Goal: Task Accomplishment & Management: Use online tool/utility

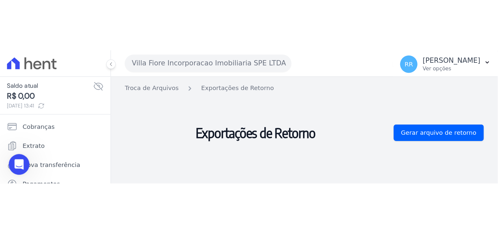
scroll to position [357, 0]
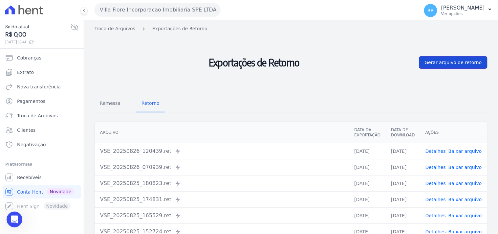
click at [433, 66] on span "Gerar arquivo de retorno" at bounding box center [453, 62] width 57 height 7
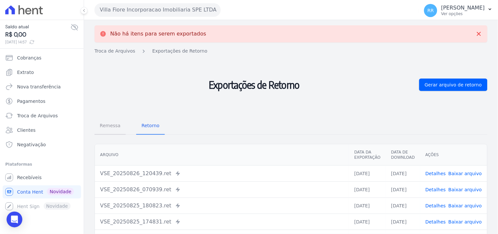
click at [116, 122] on span "Remessa" at bounding box center [110, 125] width 29 height 13
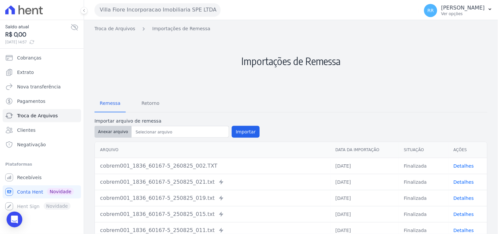
click at [115, 131] on button "Anexar arquivo" at bounding box center [113, 132] width 37 height 12
type input "cobrem001_1836_60167-5_260825_002.TXT"
click at [249, 128] on button "Importar" at bounding box center [246, 132] width 28 height 12
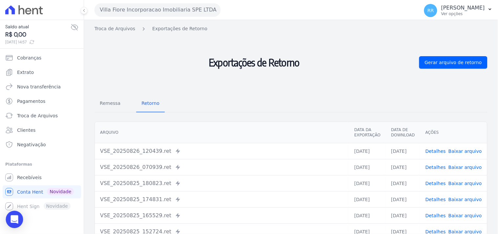
click at [14, 217] on icon "Open Intercom Messenger" at bounding box center [15, 219] width 8 height 9
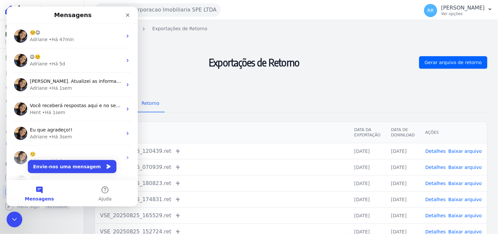
click at [199, 41] on h2 "Exportações de Retorno" at bounding box center [255, 62] width 320 height 55
click at [131, 16] on div "Fechar" at bounding box center [127, 15] width 12 height 12
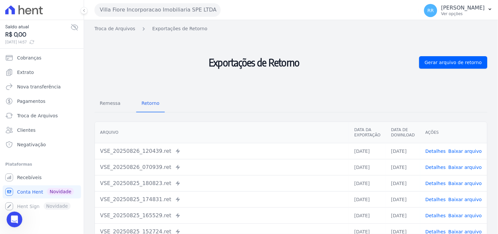
click at [165, 13] on button "Villa Fiore Incorporacao Imobiliaria SPE LTDA" at bounding box center [158, 9] width 126 height 13
click at [157, 5] on button "Villa Fiore Incorporacao Imobiliaria SPE LTDA" at bounding box center [158, 9] width 126 height 13
click at [156, 11] on button "Villa Fiore Incorporacao Imobiliaria SPE LTDA" at bounding box center [158, 9] width 126 height 13
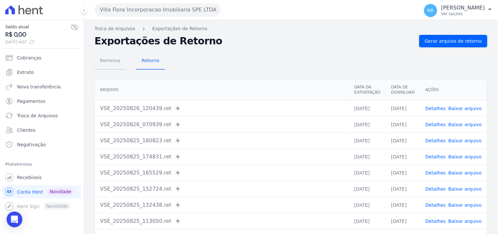
click at [107, 59] on span "Remessa" at bounding box center [110, 60] width 29 height 13
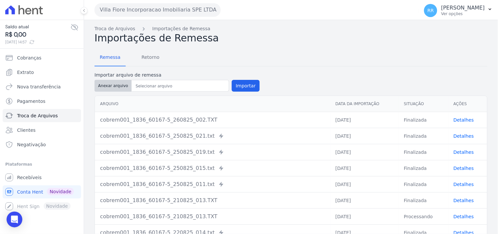
click at [105, 91] on button "Anexar arquivo" at bounding box center [113, 86] width 37 height 12
type input "cobrem001_1836_60167-5_260825_002.TXT"
click at [253, 82] on button "Importar" at bounding box center [246, 86] width 28 height 12
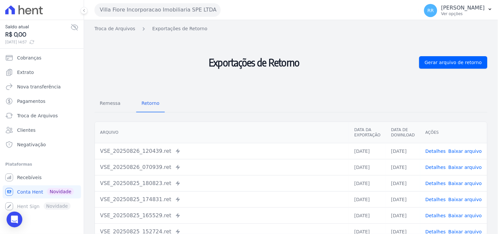
click at [162, 39] on h2 "Exportações de Retorno" at bounding box center [255, 62] width 320 height 55
click at [113, 9] on button "Villa Fiore Incorporacao Imobiliaria SPE LTDA" at bounding box center [158, 9] width 126 height 13
click at [136, 12] on button "Villa Fiore Incorporacao Imobiliaria SPE LTDA" at bounding box center [158, 9] width 126 height 13
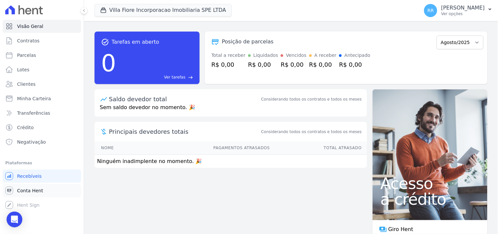
click at [31, 192] on span "Conta Hent" at bounding box center [30, 190] width 26 height 7
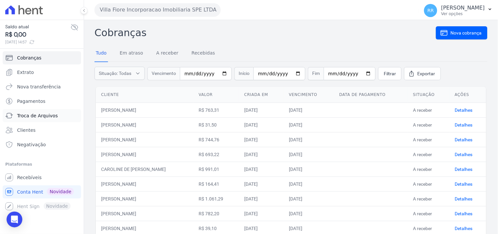
click at [38, 113] on span "Troca de Arquivos" at bounding box center [37, 115] width 41 height 7
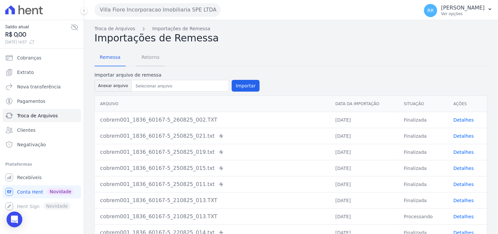
click at [146, 55] on span "Retorno" at bounding box center [151, 57] width 26 height 13
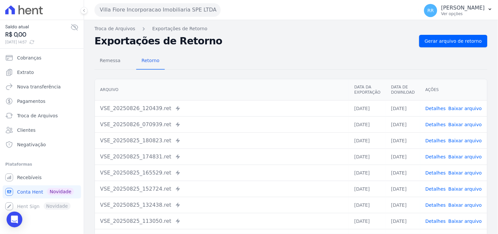
click at [162, 11] on button "Villa Fiore Incorporacao Imobiliaria SPE LTDA" at bounding box center [158, 9] width 126 height 13
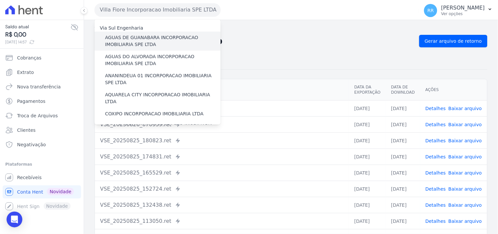
click at [172, 38] on label "AGUAS DE GUANABARA INCORPORACAO IMOBILIARIA SPE LTDA" at bounding box center [163, 41] width 116 height 14
click at [0, 0] on input "AGUAS DE GUANABARA INCORPORACAO IMOBILIARIA SPE LTDA" at bounding box center [0, 0] width 0 height 0
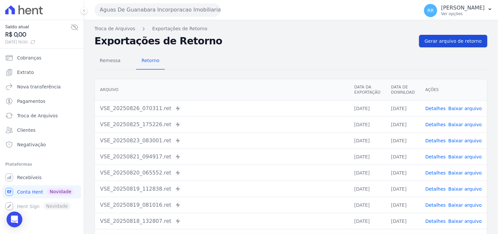
click at [452, 43] on span "Gerar arquivo de retorno" at bounding box center [453, 41] width 57 height 7
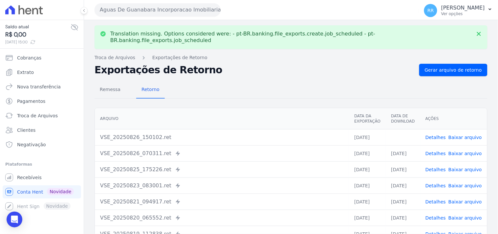
click at [474, 135] on link "Baixar arquivo" at bounding box center [465, 137] width 33 height 5
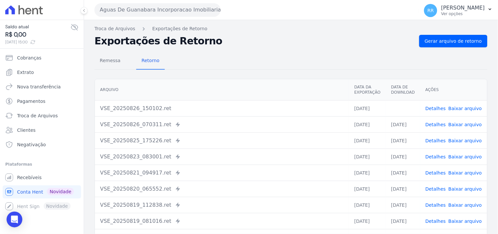
drag, startPoint x: 242, startPoint y: 50, endPoint x: 205, endPoint y: 39, distance: 37.9
click at [242, 50] on div "Remessa Retorno [GEOGRAPHIC_DATA] Data da Exportação Data de Download Ações VSE…" at bounding box center [291, 165] width 393 height 237
click at [152, 11] on button "Aguas De Guanabara Incorporacao Imobiliaria SPE LTDA" at bounding box center [158, 9] width 126 height 13
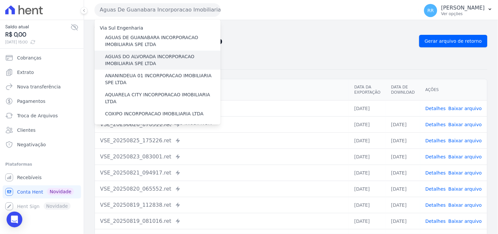
click at [135, 55] on label "AGUAS DO ALVORADA INCORPORACAO IMOBILIARIA SPE LTDA" at bounding box center [163, 60] width 116 height 14
click at [0, 0] on input "AGUAS DO ALVORADA INCORPORACAO IMOBILIARIA SPE LTDA" at bounding box center [0, 0] width 0 height 0
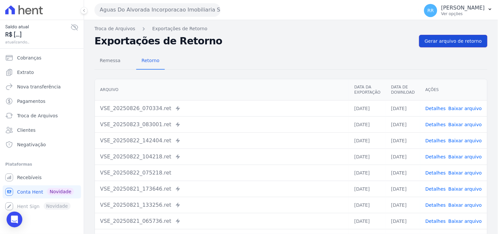
click at [435, 38] on span "Gerar arquivo de retorno" at bounding box center [453, 41] width 57 height 7
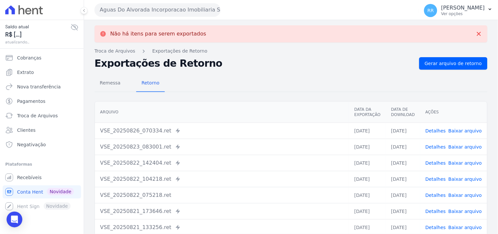
click at [109, 15] on button "Aguas Do Alvorada Incorporacao Imobiliaria SPE LTDA" at bounding box center [158, 9] width 126 height 13
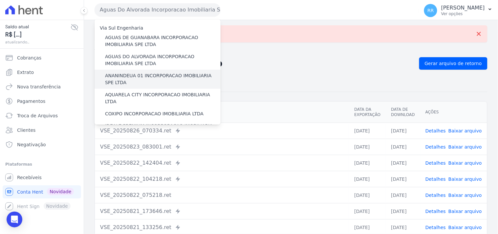
click at [135, 74] on label "ANANINDEUA 01 INCORPORACAO IMOBILIARIA SPE LTDA" at bounding box center [163, 79] width 116 height 14
click at [0, 0] on input "ANANINDEUA 01 INCORPORACAO IMOBILIARIA SPE LTDA" at bounding box center [0, 0] width 0 height 0
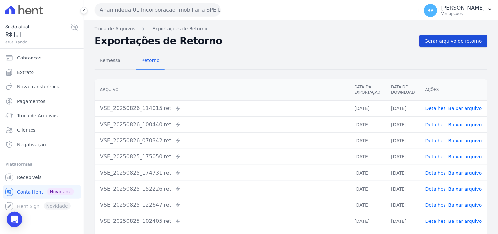
click at [445, 43] on span "Gerar arquivo de retorno" at bounding box center [453, 41] width 57 height 7
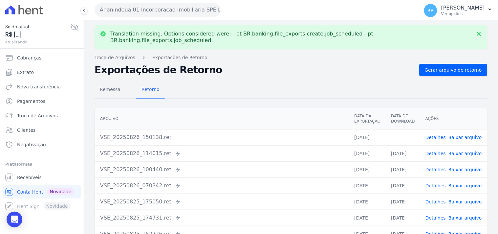
click at [454, 135] on link "Baixar arquivo" at bounding box center [465, 137] width 33 height 5
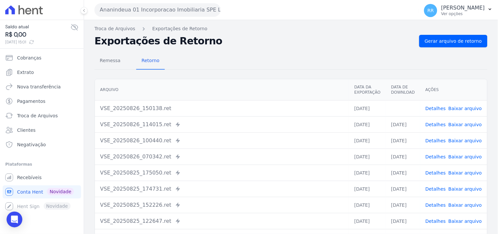
click at [240, 54] on div "Remessa Retorno" at bounding box center [291, 61] width 393 height 17
click at [156, 20] on div "Ananindeua 01 Incorporacao Imobiliaria SPE LTDA Via Sul Engenharia AGUAS DE [GE…" at bounding box center [256, 10] width 322 height 20
click at [158, 14] on button "Ananindeua 01 Incorporacao Imobiliaria SPE LTDA" at bounding box center [158, 9] width 126 height 13
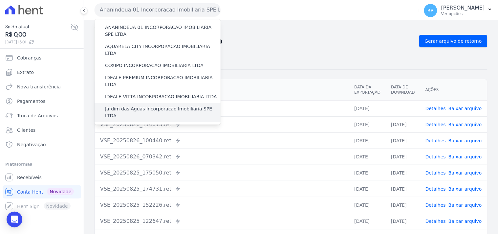
scroll to position [24, 0]
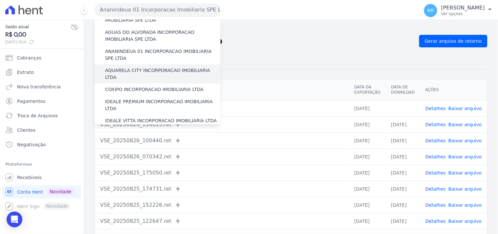
click at [129, 66] on div "AQUARELA CITY INCORPORACAO IMOBILIARIA LTDA" at bounding box center [158, 73] width 126 height 19
click at [129, 69] on label "AQUARELA CITY INCORPORACAO IMOBILIARIA LTDA" at bounding box center [163, 74] width 116 height 14
click at [0, 0] on input "AQUARELA CITY INCORPORACAO IMOBILIARIA LTDA" at bounding box center [0, 0] width 0 height 0
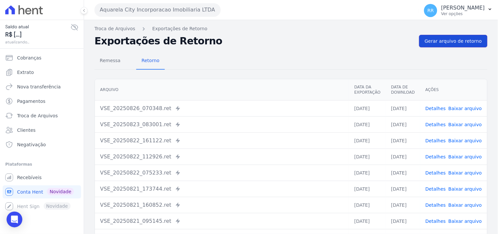
click at [439, 44] on span "Gerar arquivo de retorno" at bounding box center [453, 41] width 57 height 7
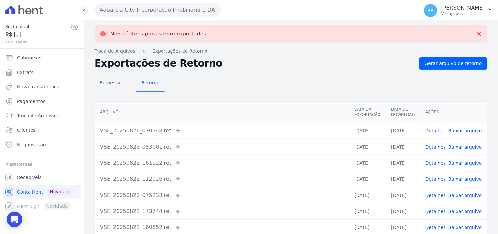
click at [143, 9] on button "Aquarela City Incorporacao Imobiliaria LTDA" at bounding box center [158, 9] width 126 height 13
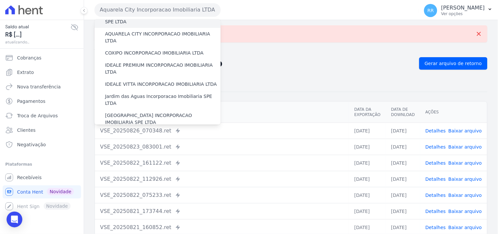
scroll to position [48, 0]
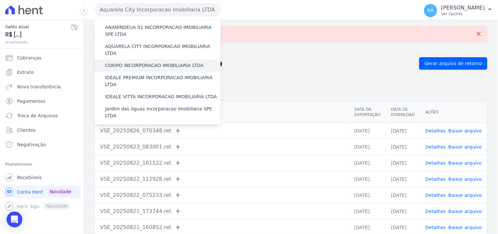
click at [139, 62] on label "COXIPO INCORPORACAO IMOBILIARIA LTDA" at bounding box center [154, 65] width 99 height 7
click at [0, 0] on input "COXIPO INCORPORACAO IMOBILIARIA LTDA" at bounding box center [0, 0] width 0 height 0
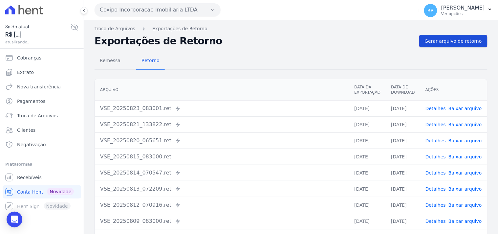
click at [446, 44] on link "Gerar arquivo de retorno" at bounding box center [453, 41] width 68 height 12
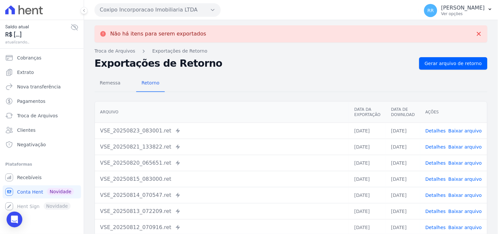
click at [122, 5] on button "Coxipo Incorporacao Imobiliaria LTDA" at bounding box center [158, 9] width 126 height 13
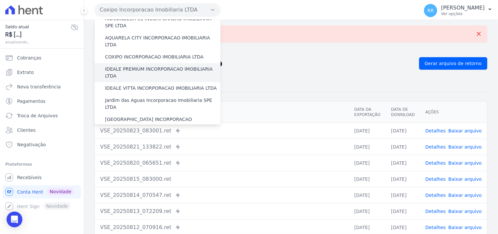
scroll to position [61, 0]
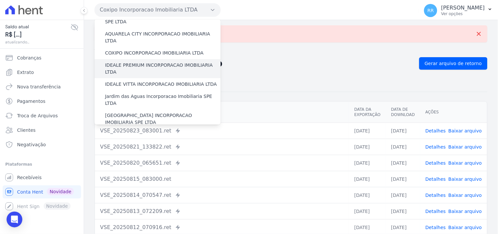
click at [131, 62] on label "IDEALE PREMIUM INCORPORACAO IMOBILIARIA LTDA" at bounding box center [163, 69] width 116 height 14
click at [0, 0] on input "IDEALE PREMIUM INCORPORACAO IMOBILIARIA LTDA" at bounding box center [0, 0] width 0 height 0
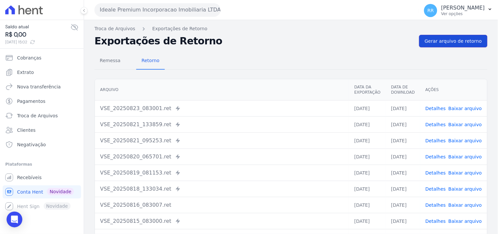
click at [442, 44] on span "Gerar arquivo de retorno" at bounding box center [453, 41] width 57 height 7
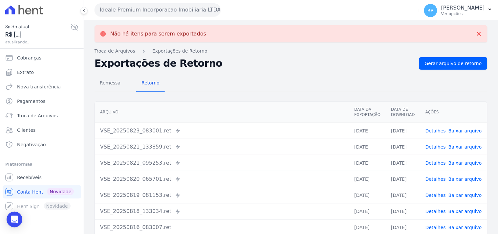
click at [153, 11] on button "Ideale Premium Incorporacao Imobiliaria LTDA" at bounding box center [158, 9] width 126 height 13
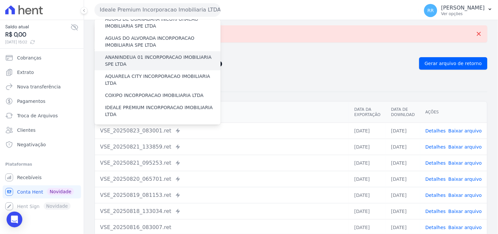
scroll to position [48, 0]
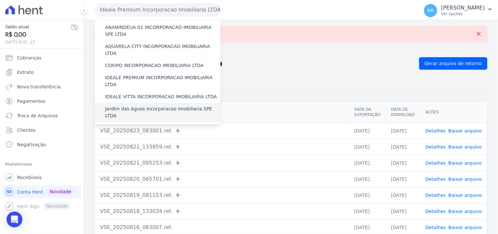
click at [130, 105] on label "Jardim das Aguas Incorporacao Imobiliaria SPE LTDA" at bounding box center [163, 112] width 116 height 14
click at [0, 0] on input "Jardim das Aguas Incorporacao Imobiliaria SPE LTDA" at bounding box center [0, 0] width 0 height 0
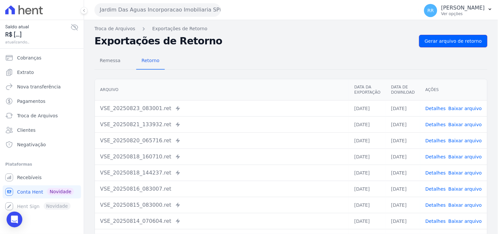
click at [450, 41] on span "Gerar arquivo de retorno" at bounding box center [453, 41] width 57 height 7
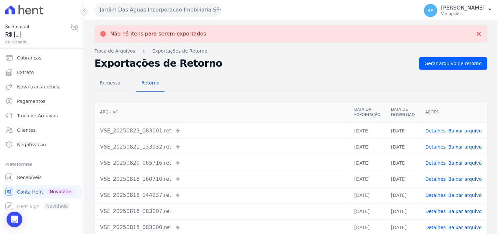
click at [143, 8] on button "Jardim Das Aguas Incorporacao Imobiliaria SPE LTDA" at bounding box center [158, 9] width 126 height 13
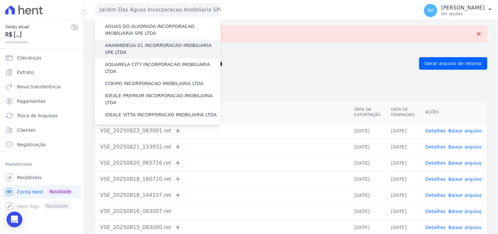
scroll to position [61, 0]
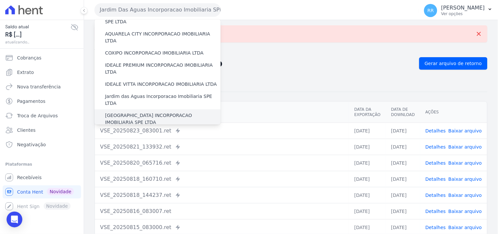
click at [141, 112] on label "[GEOGRAPHIC_DATA] INCORPORACAO IMOBILIARIA SPE LTDA" at bounding box center [163, 119] width 116 height 14
click at [0, 0] on input "[GEOGRAPHIC_DATA] INCORPORACAO IMOBILIARIA SPE LTDA" at bounding box center [0, 0] width 0 height 0
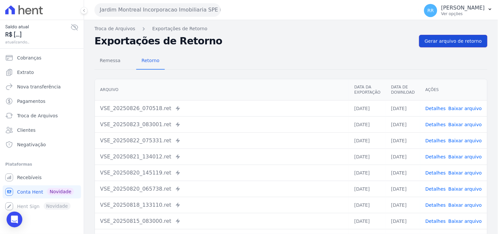
click at [454, 44] on link "Gerar arquivo de retorno" at bounding box center [453, 41] width 68 height 12
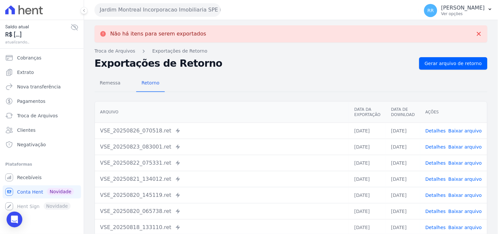
click at [142, 14] on button "Jardim Montreal Incorporacao Imobiliaria SPE LTDA" at bounding box center [158, 9] width 126 height 13
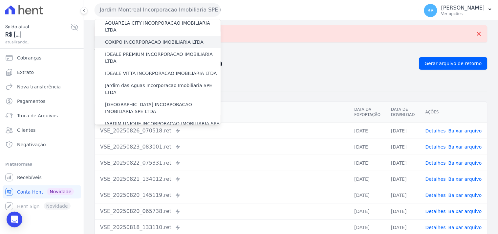
scroll to position [73, 0]
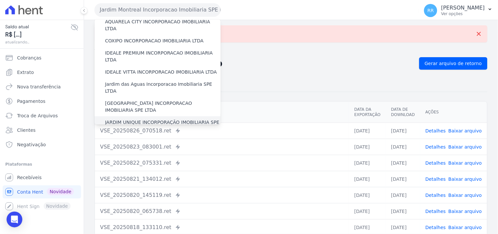
click at [142, 119] on label "JARDIM UNIQUE INCORPORAÇÃO IMOBILIARIA SPE LTDA" at bounding box center [163, 126] width 116 height 14
click at [0, 0] on input "JARDIM UNIQUE INCORPORAÇÃO IMOBILIARIA SPE LTDA" at bounding box center [0, 0] width 0 height 0
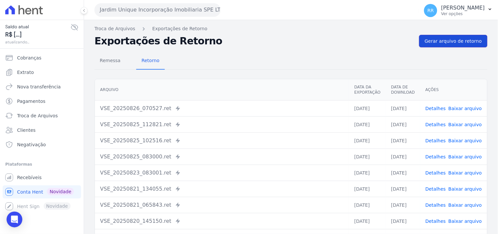
click at [451, 42] on span "Gerar arquivo de retorno" at bounding box center [453, 41] width 57 height 7
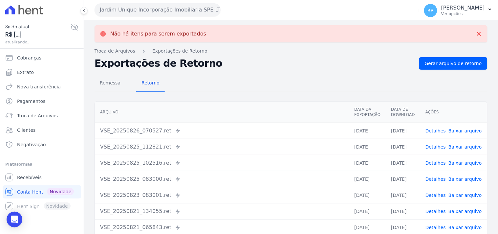
click at [160, 13] on button "Jardim Unique Incorporação Imobiliaria SPE LTDA" at bounding box center [158, 9] width 126 height 13
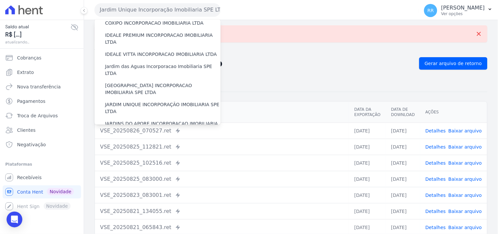
scroll to position [134, 0]
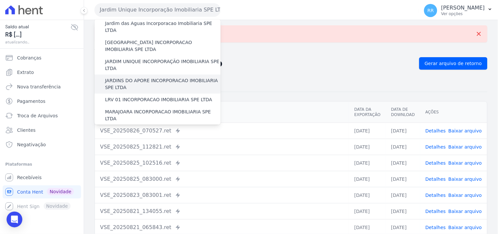
click at [150, 77] on label "JARDINS DO APORE INCORPORACAO IMOBILIARIA SPE LTDA" at bounding box center [163, 84] width 116 height 14
click at [0, 0] on input "JARDINS DO APORE INCORPORACAO IMOBILIARIA SPE LTDA" at bounding box center [0, 0] width 0 height 0
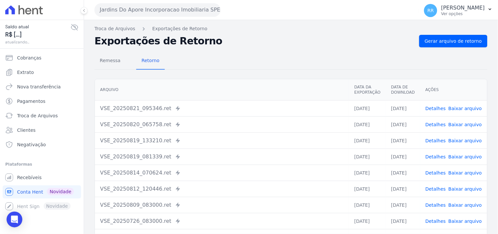
click at [453, 47] on div "Remessa Retorno [GEOGRAPHIC_DATA] Data da Exportação Data de Download Ações VSE…" at bounding box center [291, 165] width 393 height 237
click at [453, 44] on link "Gerar arquivo de retorno" at bounding box center [453, 41] width 68 height 12
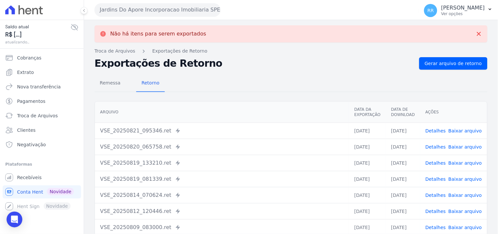
click at [156, 8] on button "Jardins Do Apore Incorporacao Imobiliaria SPE LTDA" at bounding box center [158, 9] width 126 height 13
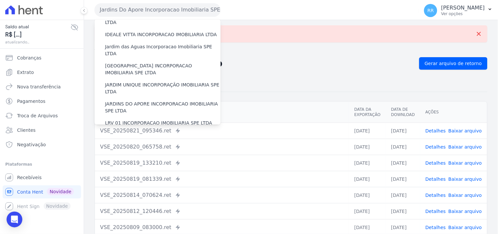
scroll to position [146, 0]
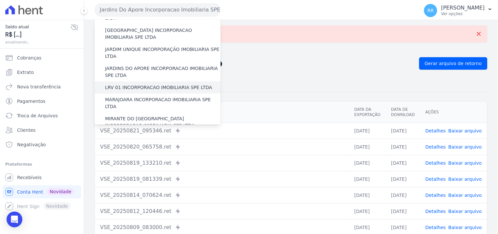
click at [143, 84] on label "LRV 01 INCORPORACAO IMOBILIARIA SPE LTDA" at bounding box center [158, 87] width 107 height 7
click at [0, 0] on input "LRV 01 INCORPORACAO IMOBILIARIA SPE LTDA" at bounding box center [0, 0] width 0 height 0
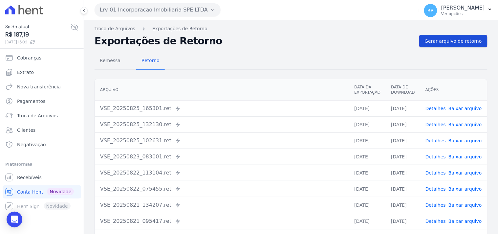
click at [451, 45] on link "Gerar arquivo de retorno" at bounding box center [453, 41] width 68 height 12
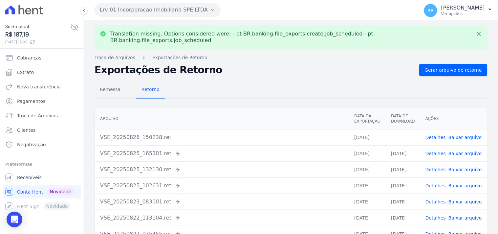
click at [473, 135] on link "Baixar arquivo" at bounding box center [465, 137] width 33 height 5
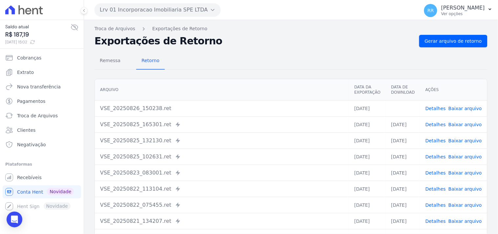
drag, startPoint x: 328, startPoint y: 45, endPoint x: 319, endPoint y: 42, distance: 9.0
click at [328, 45] on h2 "Exportações de Retorno" at bounding box center [255, 40] width 320 height 9
click at [129, 10] on button "Lrv 01 Incorporacao Imobiliaria SPE LTDA" at bounding box center [158, 9] width 126 height 13
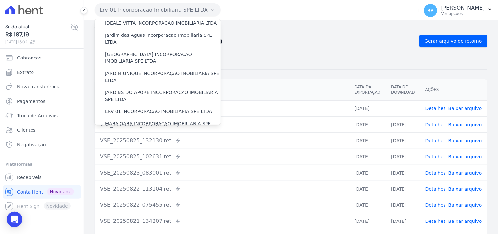
scroll to position [182, 0]
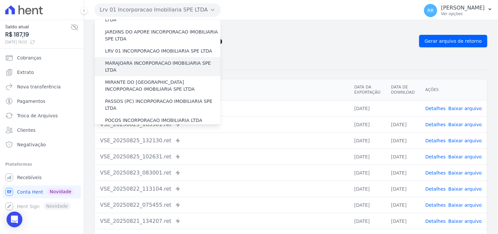
click at [134, 60] on label "MARAJOARA INCORPORACAO IMOBILIARIA SPE LTDA" at bounding box center [163, 67] width 116 height 14
click at [0, 0] on input "MARAJOARA INCORPORACAO IMOBILIARIA SPE LTDA" at bounding box center [0, 0] width 0 height 0
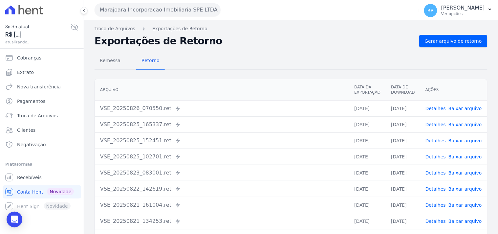
click at [450, 34] on div "Troca de Arquivos Exportações de Retorno Exportações de Retorno Gerar arquivo d…" at bounding box center [291, 155] width 414 height 270
click at [449, 39] on span "Gerar arquivo de retorno" at bounding box center [453, 41] width 57 height 7
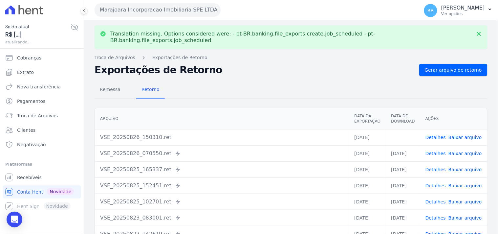
click at [465, 135] on link "Baixar arquivo" at bounding box center [465, 137] width 33 height 5
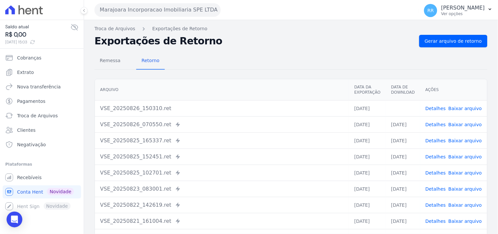
click at [284, 52] on div "Remessa Retorno [GEOGRAPHIC_DATA] Data da Exportação Data de Download Ações VSE…" at bounding box center [291, 165] width 393 height 237
click at [113, 13] on button "Marajoara Incorporacao Imobiliaria SPE LTDA" at bounding box center [158, 9] width 126 height 13
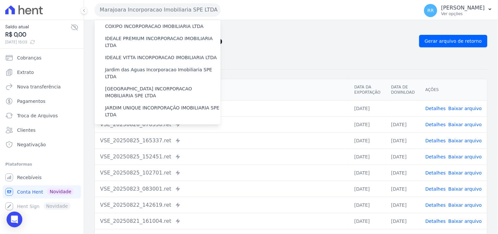
scroll to position [146, 0]
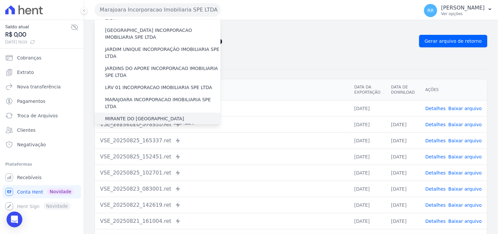
click at [126, 115] on label "MIRANTE DO [GEOGRAPHIC_DATA] INCORPORACAO IMOBILIARIA SPE LTDA" at bounding box center [163, 122] width 116 height 14
click at [0, 0] on input "MIRANTE DO [GEOGRAPHIC_DATA] INCORPORACAO IMOBILIARIA SPE LTDA" at bounding box center [0, 0] width 0 height 0
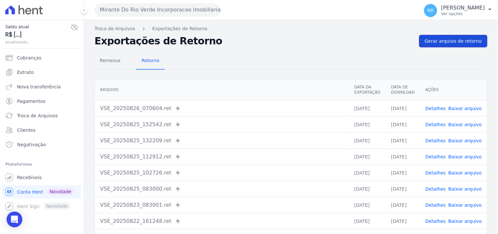
click at [434, 42] on span "Gerar arquivo de retorno" at bounding box center [453, 41] width 57 height 7
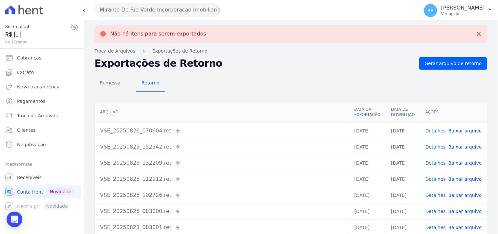
click at [133, 9] on button "Mirante Do Rio Verde Incorporacao Imobiliaria SPE LTDA" at bounding box center [158, 9] width 126 height 13
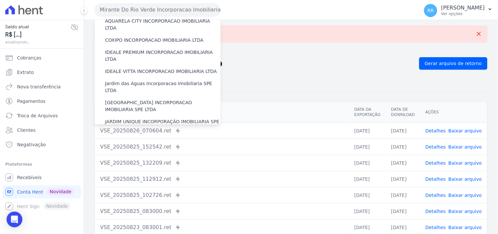
scroll to position [170, 0]
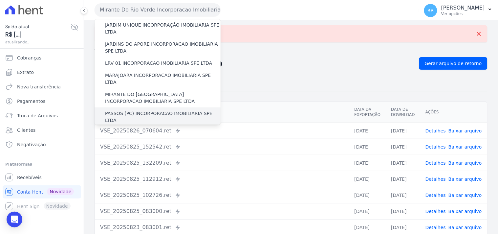
click at [130, 107] on div "PASSOS (PC) INCORPORACAO IMOBILIARIA SPE LTDA" at bounding box center [158, 116] width 126 height 19
click at [130, 110] on label "PASSOS (PC) INCORPORACAO IMOBILIARIA SPE LTDA" at bounding box center [163, 117] width 116 height 14
click at [0, 0] on input "PASSOS (PC) INCORPORACAO IMOBILIARIA SPE LTDA" at bounding box center [0, 0] width 0 height 0
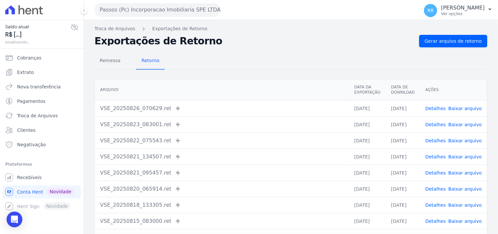
click at [455, 48] on div "Remessa Retorno [GEOGRAPHIC_DATA] Data da Exportação Data de Download Ações VSE…" at bounding box center [291, 165] width 393 height 237
click at [455, 46] on link "Gerar arquivo de retorno" at bounding box center [453, 41] width 68 height 12
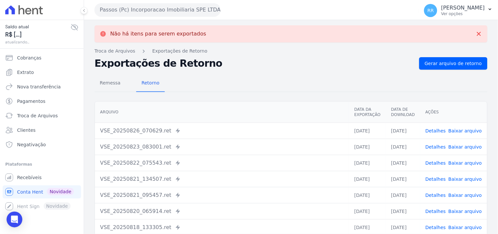
click at [137, 12] on button "Passos (Pc) Incorporacao Imobiliaria SPE LTDA" at bounding box center [158, 9] width 126 height 13
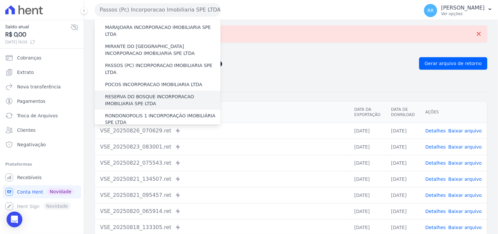
scroll to position [219, 0]
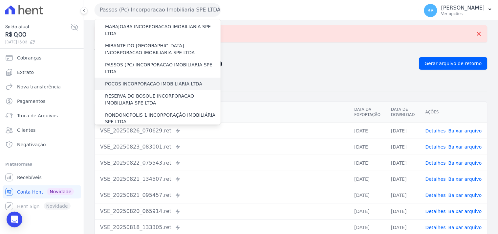
click at [132, 80] on label "POCOS INCORPORACAO IMOBILIARIA LTDA" at bounding box center [153, 83] width 97 height 7
click at [0, 0] on input "POCOS INCORPORACAO IMOBILIARIA LTDA" at bounding box center [0, 0] width 0 height 0
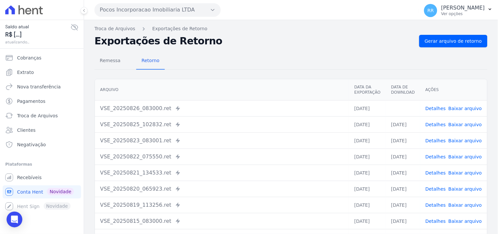
click at [451, 31] on nav "Troca de Arquivos Exportações de Retorno" at bounding box center [291, 28] width 393 height 7
click at [449, 38] on span "Gerar arquivo de retorno" at bounding box center [453, 41] width 57 height 7
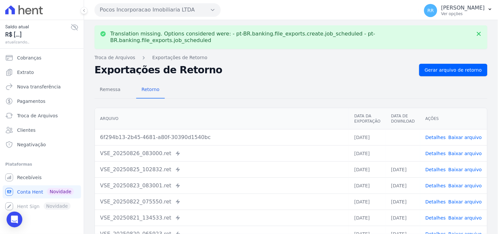
click at [470, 151] on link "Baixar arquivo" at bounding box center [465, 153] width 33 height 5
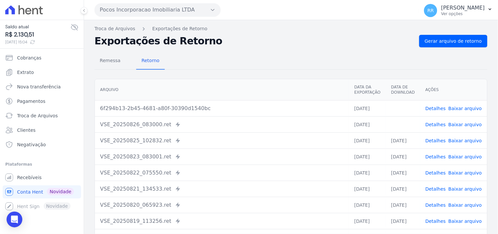
click at [461, 106] on link "Baixar arquivo" at bounding box center [465, 108] width 33 height 5
click at [290, 51] on div "Remessa Retorno [GEOGRAPHIC_DATA] Data da Exportação Data de Download Ações 6f2…" at bounding box center [291, 165] width 393 height 237
click at [121, 5] on button "Pocos Incorporacao Imobiliaria LTDA" at bounding box center [158, 9] width 126 height 13
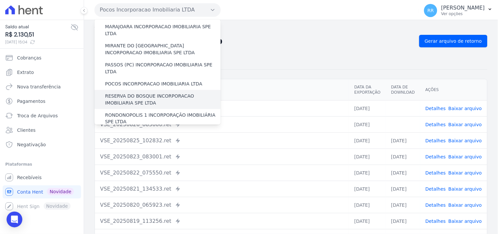
click at [143, 93] on label "RESERVA DO BOSQUE INCORPORACAO IMOBILIARIA SPE LTDA" at bounding box center [163, 100] width 116 height 14
click at [0, 0] on input "RESERVA DO BOSQUE INCORPORACAO IMOBILIARIA SPE LTDA" at bounding box center [0, 0] width 0 height 0
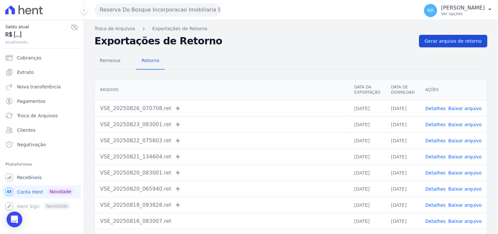
click at [447, 37] on link "Gerar arquivo de retorno" at bounding box center [453, 41] width 68 height 12
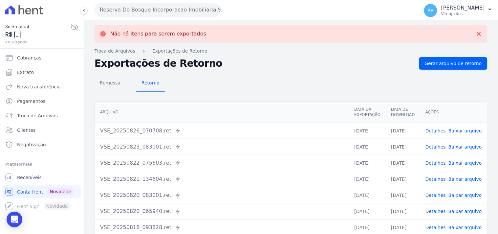
click at [117, 9] on button "Reserva Do Bosque Incorporacao Imobiliaria SPE LTDA" at bounding box center [158, 9] width 126 height 13
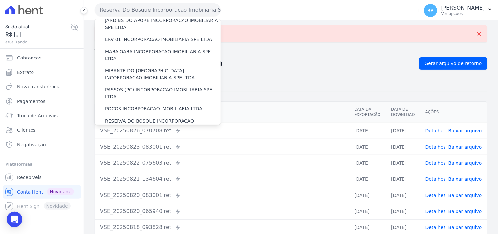
scroll to position [194, 0]
click at [132, 133] on div "RONDONOPOLIS 1 INCORPORAÇÃO IMOBILIÁRIA SPE LTDA" at bounding box center [158, 142] width 126 height 19
click at [133, 136] on label "RONDONOPOLIS 1 INCORPORAÇÃO IMOBILIÁRIA SPE LTDA" at bounding box center [163, 143] width 116 height 14
click at [0, 0] on input "RONDONOPOLIS 1 INCORPORAÇÃO IMOBILIÁRIA SPE LTDA" at bounding box center [0, 0] width 0 height 0
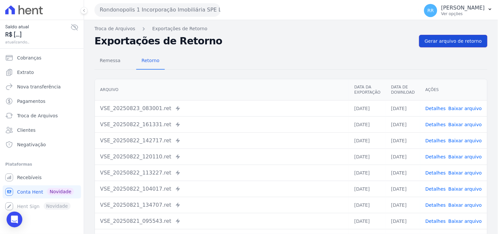
click at [432, 43] on span "Gerar arquivo de retorno" at bounding box center [453, 41] width 57 height 7
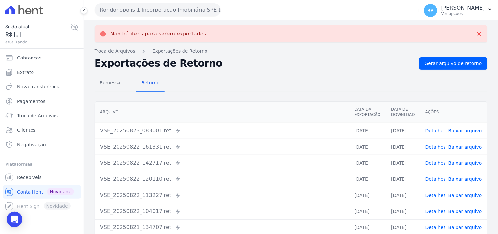
click at [164, 12] on button "Rondonopolis 1 Incorporação Imobiliária SPE LTDA" at bounding box center [158, 9] width 126 height 13
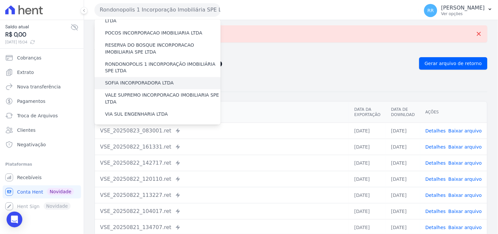
scroll to position [269, 0]
click at [145, 81] on label "SOFIA INCORPORADORA LTDA" at bounding box center [139, 84] width 69 height 7
click at [0, 0] on input "SOFIA INCORPORADORA LTDA" at bounding box center [0, 0] width 0 height 0
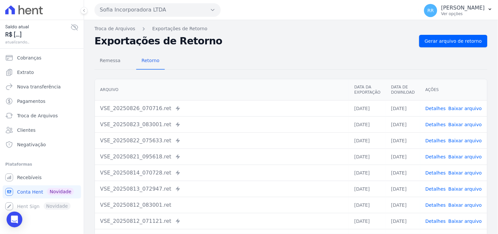
click at [458, 33] on div "Troca de Arquivos Exportações de Retorno Exportações de Retorno Gerar arquivo d…" at bounding box center [291, 155] width 414 height 270
click at [454, 50] on div "Remessa Retorno [GEOGRAPHIC_DATA] Data da Exportação Data de Download Ações VSE…" at bounding box center [291, 165] width 393 height 237
click at [455, 43] on span "Gerar arquivo de retorno" at bounding box center [453, 41] width 57 height 7
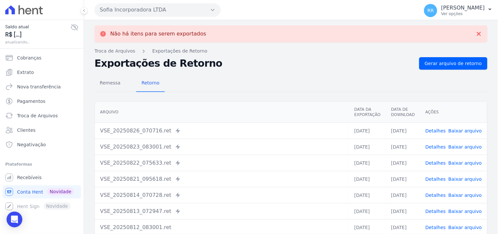
click at [143, 8] on button "Sofia Incorporadora LTDA" at bounding box center [158, 9] width 126 height 13
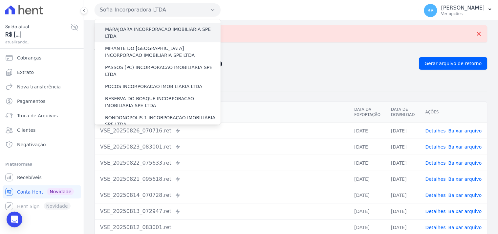
scroll to position [267, 0]
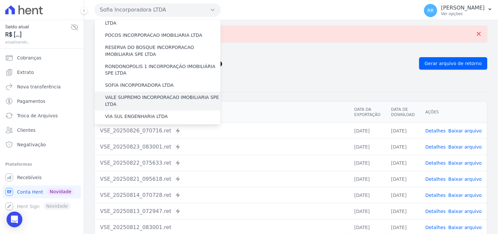
click at [162, 94] on label "VALE SUPREMO INCORPORACAO IMOBILIARIA SPE LTDA" at bounding box center [163, 101] width 116 height 14
click at [0, 0] on input "VALE SUPREMO INCORPORACAO IMOBILIARIA SPE LTDA" at bounding box center [0, 0] width 0 height 0
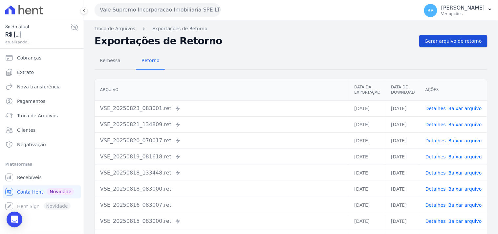
click at [443, 44] on span "Gerar arquivo de retorno" at bounding box center [453, 41] width 57 height 7
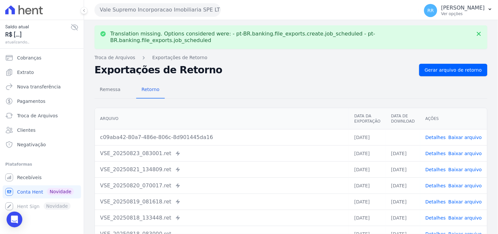
click at [460, 135] on link "Baixar arquivo" at bounding box center [465, 137] width 33 height 5
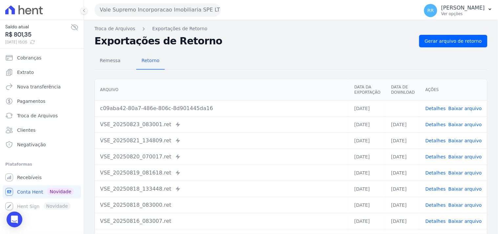
drag, startPoint x: 228, startPoint y: 64, endPoint x: 223, endPoint y: 64, distance: 4.6
click at [228, 64] on div "Remessa Retorno" at bounding box center [291, 61] width 393 height 17
click at [155, 7] on button "Vale Supremo Incorporacao Imobiliaria SPE LTDA" at bounding box center [158, 9] width 126 height 13
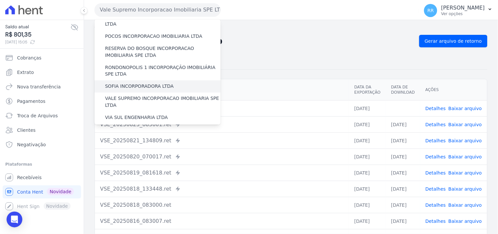
scroll to position [293, 0]
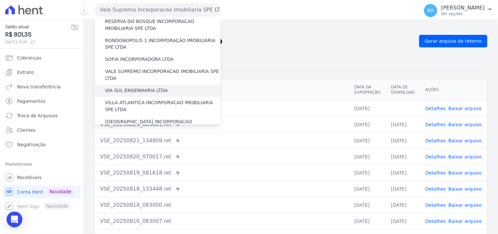
click at [139, 87] on label "VIA SUL ENGENHARIA LTDA" at bounding box center [136, 90] width 63 height 7
click at [0, 0] on input "VIA SUL ENGENHARIA LTDA" at bounding box center [0, 0] width 0 height 0
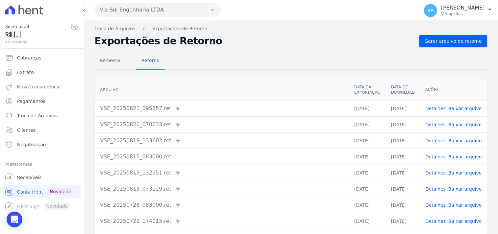
click at [444, 34] on div "Troca de Arquivos Exportações de Retorno Exportações de Retorno Gerar arquivo d…" at bounding box center [291, 155] width 414 height 270
click at [439, 40] on span "Gerar arquivo de retorno" at bounding box center [453, 41] width 57 height 7
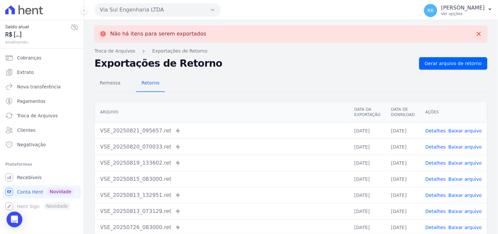
click at [162, 8] on button "Via Sul Engenharia LTDA" at bounding box center [158, 9] width 126 height 13
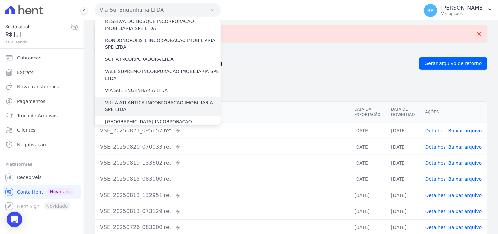
click at [153, 99] on label "VILLA ATLANTICA INCORPORACAO IMOBILIARIA SPE LTDA" at bounding box center [163, 106] width 116 height 14
click at [0, 0] on input "VILLA ATLANTICA INCORPORACAO IMOBILIARIA SPE LTDA" at bounding box center [0, 0] width 0 height 0
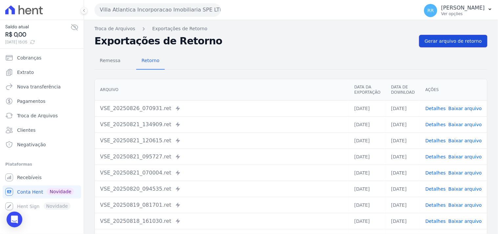
click at [461, 43] on span "Gerar arquivo de retorno" at bounding box center [453, 41] width 57 height 7
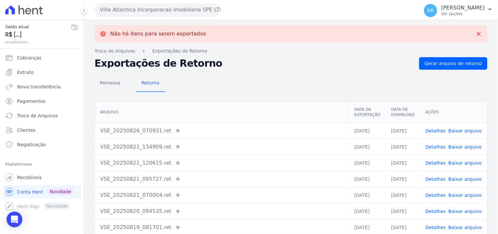
click at [129, 9] on button "Villa Atlantica Incorporacao Imobiliaria SPE LTDA" at bounding box center [158, 9] width 126 height 13
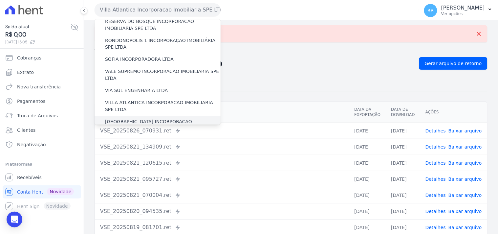
click at [144, 119] on label "[GEOGRAPHIC_DATA] INCORPORACAO IMOBILIARIA SPE LTDA" at bounding box center [163, 126] width 116 height 14
click at [0, 0] on input "[GEOGRAPHIC_DATA] INCORPORACAO IMOBILIARIA SPE LTDA" at bounding box center [0, 0] width 0 height 0
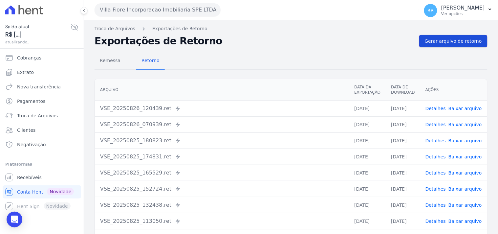
click at [445, 43] on span "Gerar arquivo de retorno" at bounding box center [453, 41] width 57 height 7
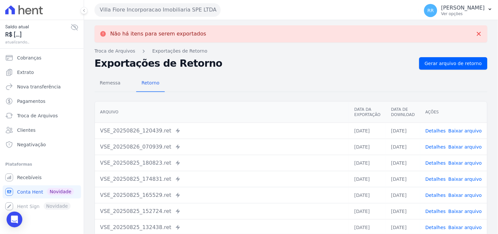
click at [143, 7] on button "Villa Fiore Incorporacao Imobiliaria SPE LTDA" at bounding box center [158, 9] width 126 height 13
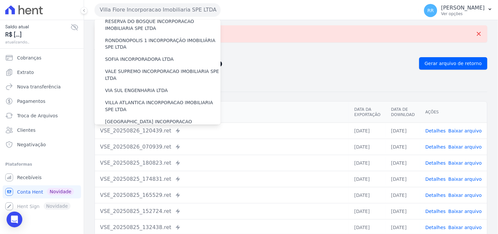
click at [140, 138] on label "VILLA TROPICAL INCORPORAÇÃO IMOBILIÁRIA SPE LTDA" at bounding box center [163, 145] width 116 height 14
click at [0, 0] on input "VILLA TROPICAL INCORPORAÇÃO IMOBILIÁRIA SPE LTDA" at bounding box center [0, 0] width 0 height 0
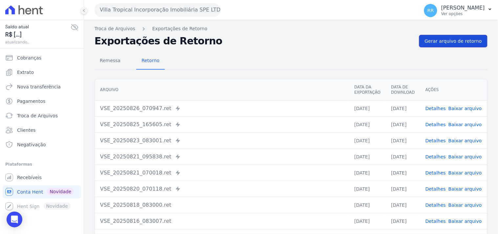
click at [445, 46] on link "Gerar arquivo de retorno" at bounding box center [453, 41] width 68 height 12
click at [278, 54] on div "Remessa Retorno" at bounding box center [291, 61] width 393 height 17
click at [256, 56] on div "Remessa Retorno" at bounding box center [291, 61] width 393 height 17
drag, startPoint x: 127, startPoint y: 15, endPoint x: 138, endPoint y: 49, distance: 35.9
click at [127, 15] on button "Villa Tropical Incorporação Imobiliária SPE LTDA" at bounding box center [158, 9] width 126 height 13
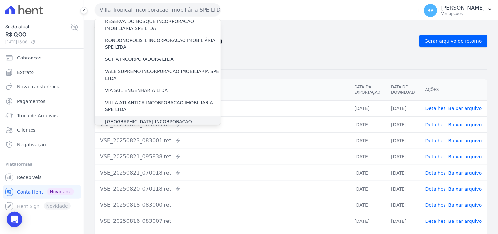
click at [143, 119] on label "[GEOGRAPHIC_DATA] INCORPORACAO IMOBILIARIA SPE LTDA" at bounding box center [163, 126] width 116 height 14
click at [0, 0] on input "[GEOGRAPHIC_DATA] INCORPORACAO IMOBILIARIA SPE LTDA" at bounding box center [0, 0] width 0 height 0
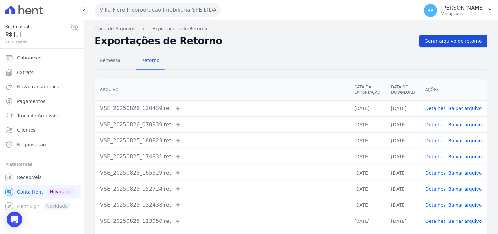
click at [447, 43] on span "Gerar arquivo de retorno" at bounding box center [453, 41] width 57 height 7
click at [219, 58] on div "Remessa Retorno" at bounding box center [291, 61] width 393 height 17
click at [235, 53] on div "Remessa Retorno" at bounding box center [291, 61] width 393 height 17
click at [439, 46] on link "Gerar arquivo de retorno" at bounding box center [453, 41] width 68 height 12
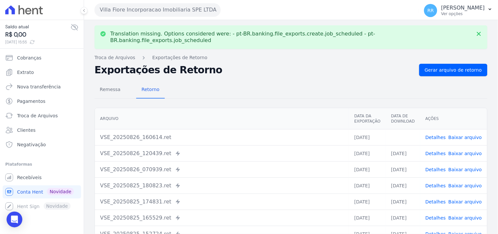
click at [473, 135] on link "Baixar arquivo" at bounding box center [465, 137] width 33 height 5
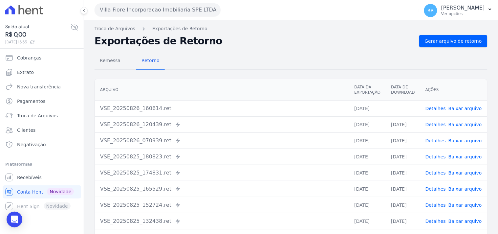
drag, startPoint x: 315, startPoint y: 54, endPoint x: 242, endPoint y: 38, distance: 75.3
click at [315, 54] on div "Remessa Retorno" at bounding box center [291, 61] width 393 height 17
click at [220, 50] on div "Remessa Retorno [GEOGRAPHIC_DATA] Data da Exportação Data de Download Ações VSE…" at bounding box center [291, 165] width 393 height 237
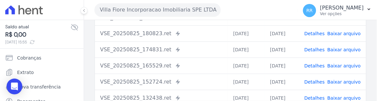
scroll to position [146, 0]
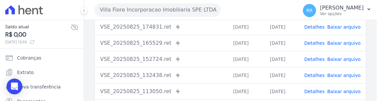
click at [234, 5] on div "Villa Fiore Incorporacao Imobiliaria SPE LTDA Via Sul Engenharia AGUAS DE [GEOG…" at bounding box center [195, 10] width 201 height 20
click at [237, 12] on div "Villa Fiore Incorporacao Imobiliaria SPE LTDA Via Sul Engenharia AGUAS DE [GEOG…" at bounding box center [195, 10] width 201 height 20
click at [231, 13] on div "Villa Fiore Incorporacao Imobiliaria SPE LTDA Via Sul Engenharia AGUAS DE [GEOG…" at bounding box center [195, 10] width 201 height 20
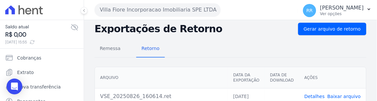
scroll to position [7, 0]
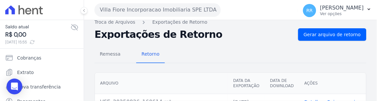
click at [230, 37] on h2 "Exportações de Retorno" at bounding box center [194, 34] width 198 height 9
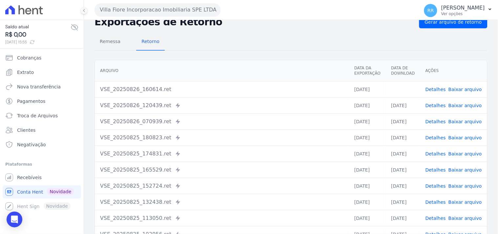
scroll to position [0, 0]
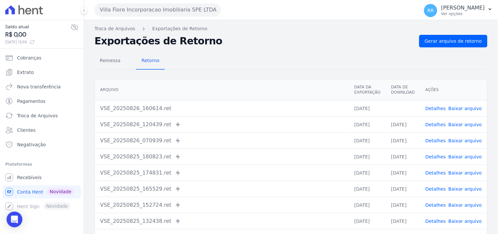
click at [122, 8] on button "Villa Fiore Incorporacao Imobiliaria SPE LTDA" at bounding box center [158, 9] width 126 height 13
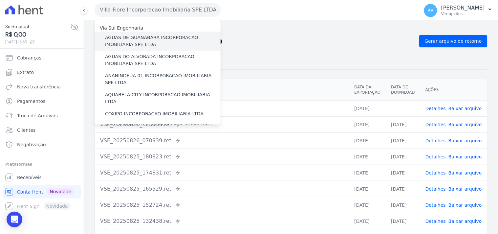
click at [158, 36] on label "AGUAS DE GUANABARA INCORPORACAO IMOBILIARIA SPE LTDA" at bounding box center [163, 41] width 116 height 14
click at [0, 0] on input "AGUAS DE GUANABARA INCORPORACAO IMOBILIARIA SPE LTDA" at bounding box center [0, 0] width 0 height 0
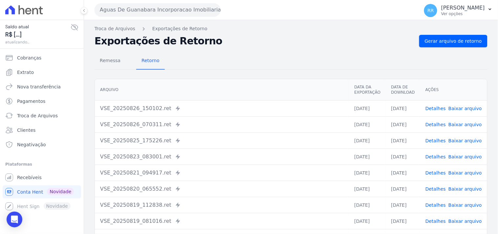
click at [323, 27] on nav "Troca de Arquivos Exportações de Retorno" at bounding box center [291, 28] width 393 height 7
click at [442, 47] on div "Remessa Retorno [GEOGRAPHIC_DATA] Data da Exportação Data de Download Ações VSE…" at bounding box center [291, 165] width 393 height 237
click at [443, 41] on span "Gerar arquivo de retorno" at bounding box center [453, 41] width 57 height 7
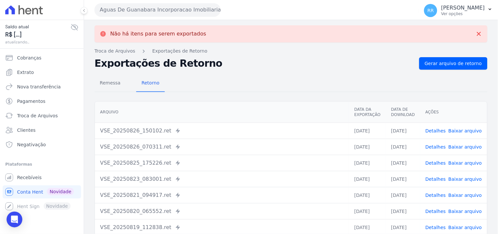
click at [116, 10] on button "Aguas De Guanabara Incorporacao Imobiliaria SPE LTDA" at bounding box center [158, 9] width 126 height 13
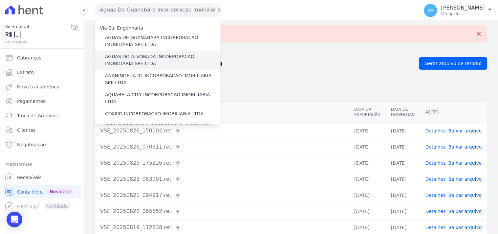
click at [132, 60] on label "AGUAS DO ALVORADA INCORPORACAO IMOBILIARIA SPE LTDA" at bounding box center [163, 60] width 116 height 14
click at [0, 0] on input "AGUAS DO ALVORADA INCORPORACAO IMOBILIARIA SPE LTDA" at bounding box center [0, 0] width 0 height 0
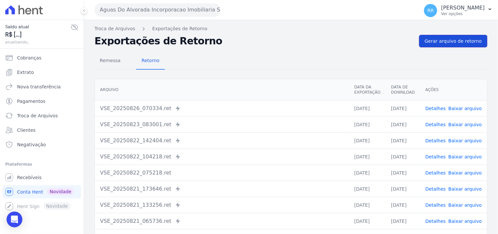
click at [462, 44] on span "Gerar arquivo de retorno" at bounding box center [453, 41] width 57 height 7
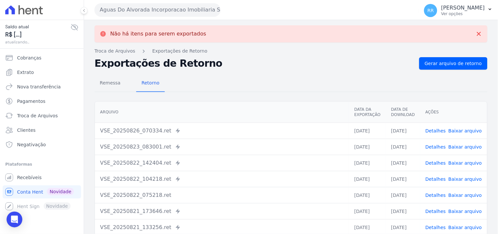
click at [137, 6] on button "Aguas Do Alvorada Incorporacao Imobiliaria SPE LTDA" at bounding box center [158, 9] width 126 height 13
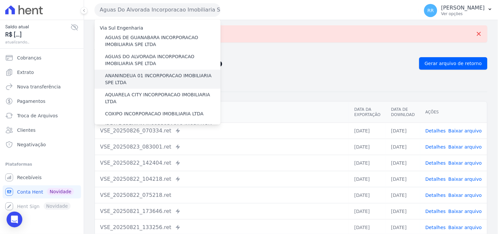
click at [135, 73] on label "ANANINDEUA 01 INCORPORACAO IMOBILIARIA SPE LTDA" at bounding box center [163, 79] width 116 height 14
click at [0, 0] on input "ANANINDEUA 01 INCORPORACAO IMOBILIARIA SPE LTDA" at bounding box center [0, 0] width 0 height 0
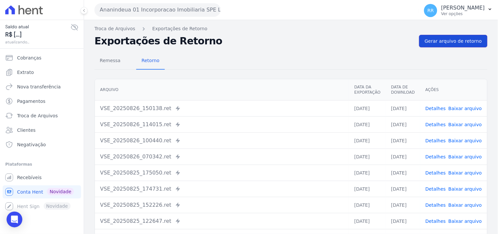
click at [432, 40] on span "Gerar arquivo de retorno" at bounding box center [453, 41] width 57 height 7
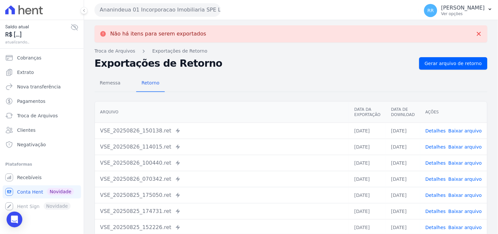
click at [154, 5] on button "Ananindeua 01 Incorporacao Imobiliaria SPE LTDA" at bounding box center [158, 9] width 126 height 13
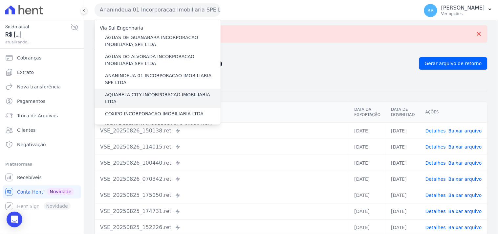
click at [133, 95] on label "AQUARELA CITY INCORPORACAO IMOBILIARIA LTDA" at bounding box center [163, 98] width 116 height 14
click at [0, 0] on input "AQUARELA CITY INCORPORACAO IMOBILIARIA LTDA" at bounding box center [0, 0] width 0 height 0
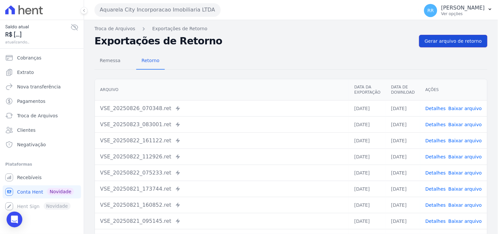
click at [441, 40] on span "Gerar arquivo de retorno" at bounding box center [453, 41] width 57 height 7
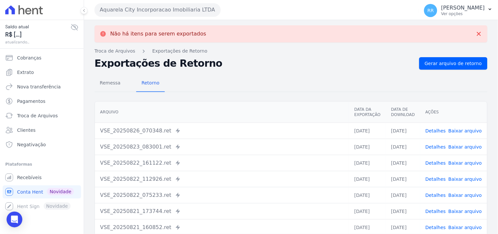
click at [151, 14] on button "Aquarela City Incorporacao Imobiliaria LTDA" at bounding box center [158, 9] width 126 height 13
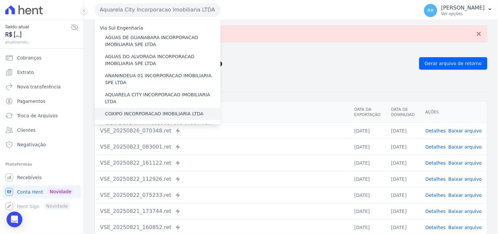
click at [125, 110] on label "COXIPO INCORPORACAO IMOBILIARIA LTDA" at bounding box center [154, 113] width 99 height 7
click at [0, 0] on input "COXIPO INCORPORACAO IMOBILIARIA LTDA" at bounding box center [0, 0] width 0 height 0
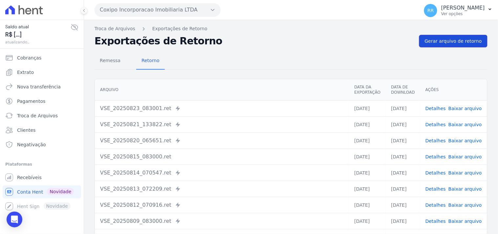
click at [442, 46] on link "Gerar arquivo de retorno" at bounding box center [453, 41] width 68 height 12
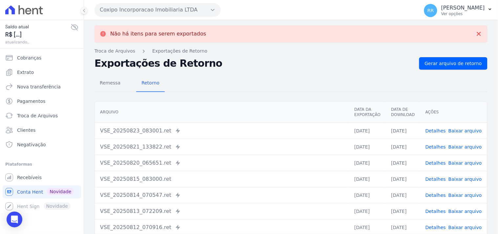
click at [158, 9] on button "Coxipo Incorporacao Imobiliaria LTDA" at bounding box center [158, 9] width 126 height 13
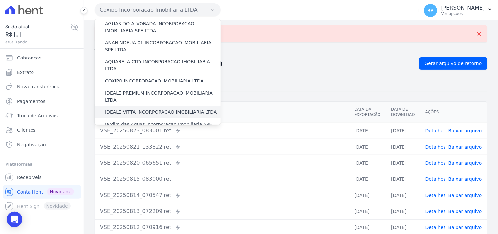
scroll to position [48, 0]
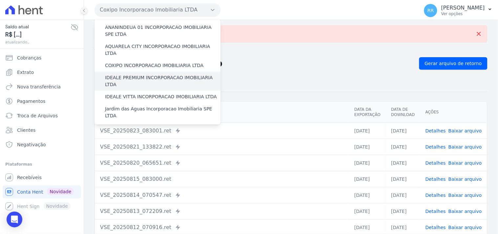
click at [133, 74] on label "IDEALE PREMIUM INCORPORACAO IMOBILIARIA LTDA" at bounding box center [163, 81] width 116 height 14
click at [0, 0] on input "IDEALE PREMIUM INCORPORACAO IMOBILIARIA LTDA" at bounding box center [0, 0] width 0 height 0
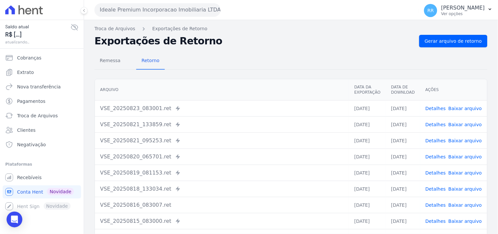
click at [448, 48] on div "Remessa Retorno [GEOGRAPHIC_DATA] Data da Exportação Data de Download Ações VSE…" at bounding box center [291, 165] width 393 height 237
click at [448, 47] on link "Gerar arquivo de retorno" at bounding box center [453, 41] width 68 height 12
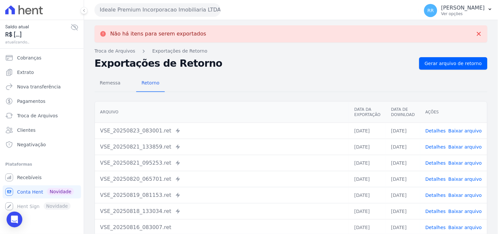
click at [141, 5] on button "Ideale Premium Incorporacao Imobiliaria LTDA" at bounding box center [158, 9] width 126 height 13
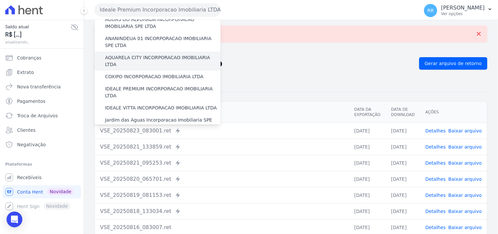
scroll to position [61, 0]
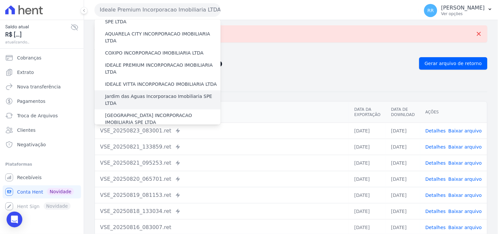
click at [139, 93] on label "Jardim das Aguas Incorporacao Imobiliaria SPE LTDA" at bounding box center [163, 100] width 116 height 14
click at [0, 0] on input "Jardim das Aguas Incorporacao Imobiliaria SPE LTDA" at bounding box center [0, 0] width 0 height 0
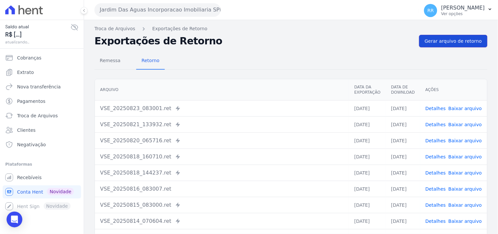
click at [460, 37] on link "Gerar arquivo de retorno" at bounding box center [453, 41] width 68 height 12
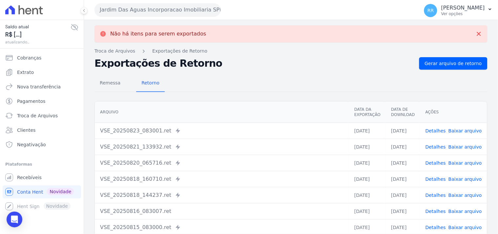
click at [122, 9] on button "Jardim Das Aguas Incorporacao Imobiliaria SPE LTDA" at bounding box center [158, 9] width 126 height 13
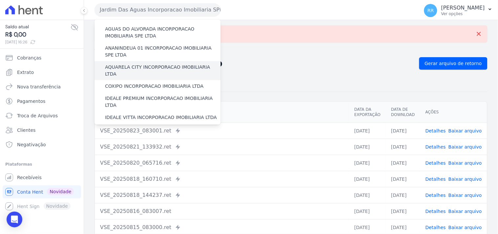
scroll to position [73, 0]
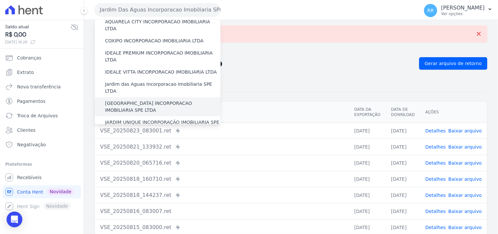
click at [133, 100] on label "[GEOGRAPHIC_DATA] INCORPORACAO IMOBILIARIA SPE LTDA" at bounding box center [163, 107] width 116 height 14
click at [0, 0] on input "[GEOGRAPHIC_DATA] INCORPORACAO IMOBILIARIA SPE LTDA" at bounding box center [0, 0] width 0 height 0
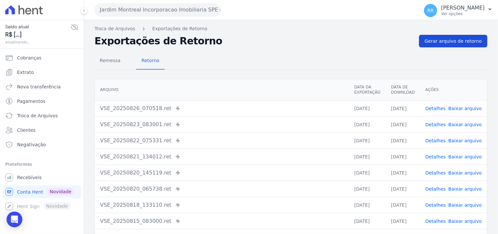
click at [444, 44] on span "Gerar arquivo de retorno" at bounding box center [453, 41] width 57 height 7
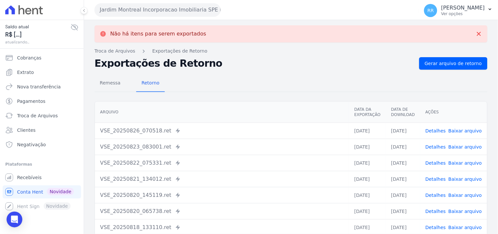
click at [186, 10] on button "Jardim Montreal Incorporacao Imobiliaria SPE LTDA" at bounding box center [158, 9] width 126 height 13
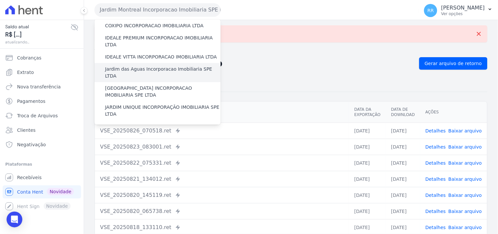
scroll to position [97, 0]
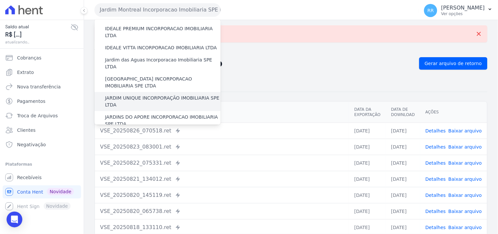
click at [132, 95] on label "JARDIM UNIQUE INCORPORAÇÃO IMOBILIARIA SPE LTDA" at bounding box center [163, 102] width 116 height 14
click at [0, 0] on input "JARDIM UNIQUE INCORPORAÇÃO IMOBILIARIA SPE LTDA" at bounding box center [0, 0] width 0 height 0
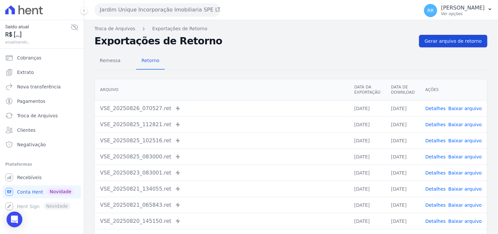
click at [455, 44] on link "Gerar arquivo de retorno" at bounding box center [453, 41] width 68 height 12
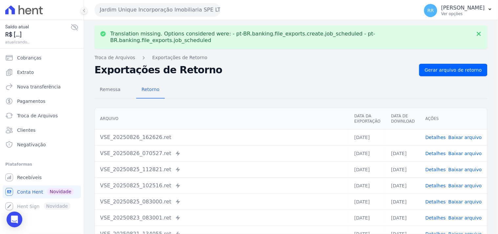
click at [460, 135] on link "Baixar arquivo" at bounding box center [465, 137] width 33 height 5
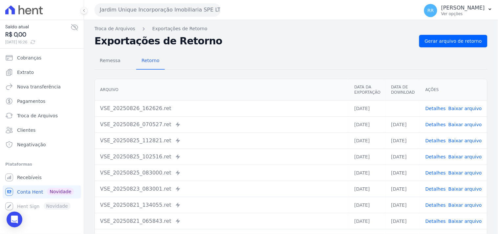
click at [302, 70] on div "Remessa Retorno [GEOGRAPHIC_DATA] Data da Exportação Data de Download Ações VSE…" at bounding box center [291, 165] width 393 height 237
click at [157, 8] on button "Jardim Unique Incorporação Imobiliaria SPE LTDA" at bounding box center [158, 9] width 126 height 13
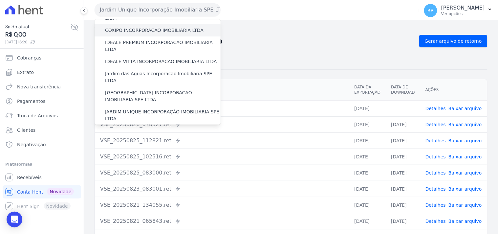
scroll to position [109, 0]
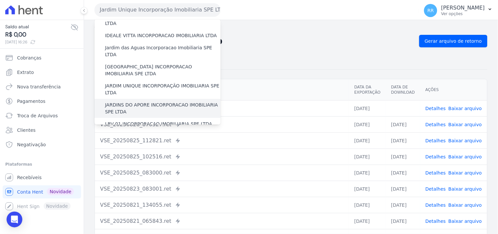
click at [136, 101] on label "JARDINS DO APORE INCORPORACAO IMOBILIARIA SPE LTDA" at bounding box center [163, 108] width 116 height 14
click at [0, 0] on input "JARDINS DO APORE INCORPORACAO IMOBILIARIA SPE LTDA" at bounding box center [0, 0] width 0 height 0
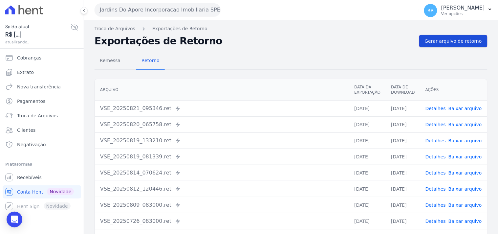
click at [430, 37] on link "Gerar arquivo de retorno" at bounding box center [453, 41] width 68 height 12
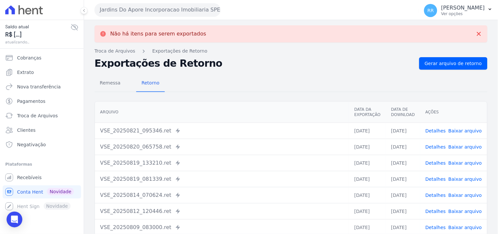
click at [139, 11] on button "Jardins Do Apore Incorporacao Imobiliaria SPE LTDA" at bounding box center [158, 9] width 126 height 13
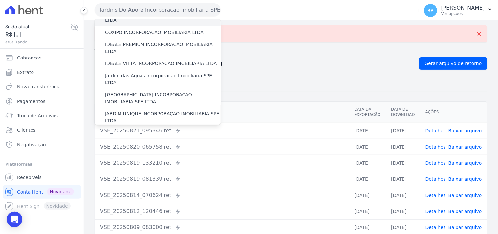
scroll to position [134, 0]
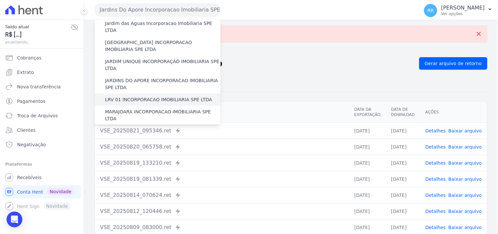
click at [131, 94] on div "LRV 01 INCORPORACAO IMOBILIARIA SPE LTDA" at bounding box center [158, 100] width 126 height 12
click at [129, 96] on label "LRV 01 INCORPORACAO IMOBILIARIA SPE LTDA" at bounding box center [158, 99] width 107 height 7
click at [0, 0] on input "LRV 01 INCORPORACAO IMOBILIARIA SPE LTDA" at bounding box center [0, 0] width 0 height 0
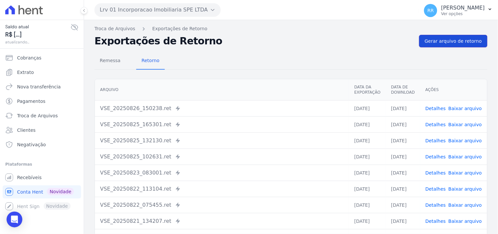
click at [460, 36] on link "Gerar arquivo de retorno" at bounding box center [453, 41] width 68 height 12
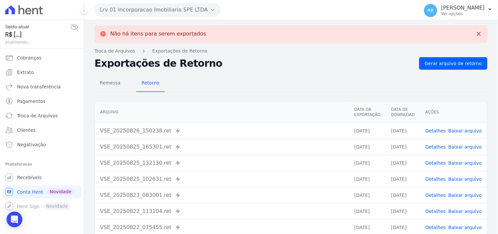
click at [121, 7] on button "Lrv 01 Incorporacao Imobiliaria SPE LTDA" at bounding box center [158, 9] width 126 height 13
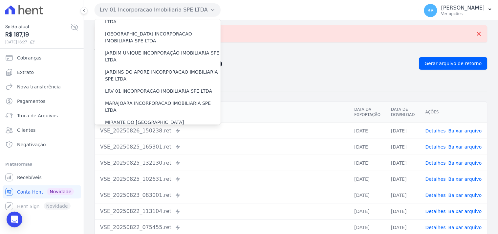
scroll to position [146, 0]
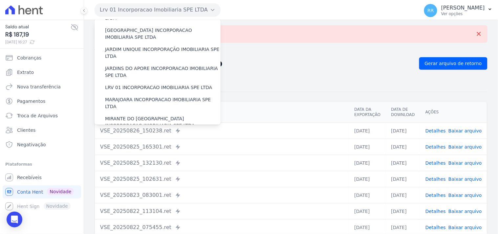
click at [135, 94] on div "MARAJOARA INCORPORACAO IMOBILIARIA SPE LTDA" at bounding box center [158, 103] width 126 height 19
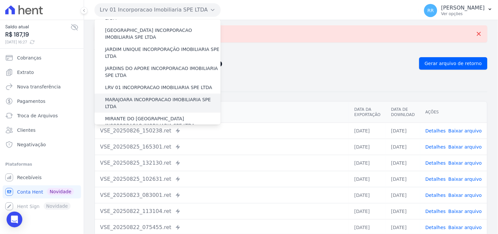
click at [135, 96] on label "MARAJOARA INCORPORACAO IMOBILIARIA SPE LTDA" at bounding box center [163, 103] width 116 height 14
click at [0, 0] on input "MARAJOARA INCORPORACAO IMOBILIARIA SPE LTDA" at bounding box center [0, 0] width 0 height 0
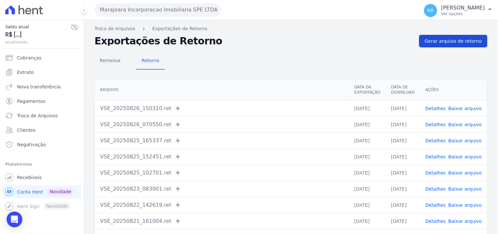
click at [437, 43] on span "Gerar arquivo de retorno" at bounding box center [453, 41] width 57 height 7
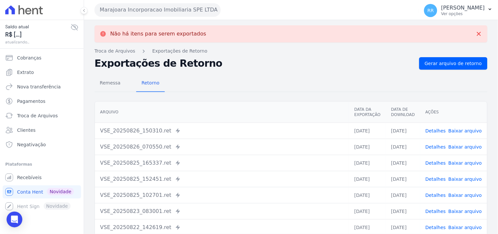
click at [169, 10] on button "Marajoara Incorporacao Imobiliaria SPE LTDA" at bounding box center [158, 9] width 126 height 13
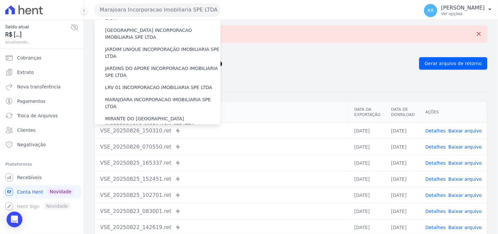
scroll to position [182, 0]
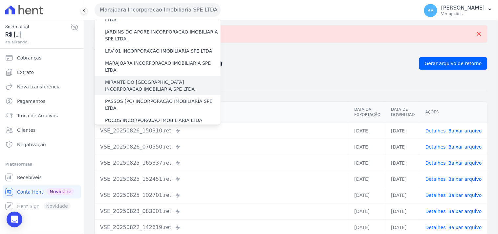
click at [134, 79] on label "MIRANTE DO [GEOGRAPHIC_DATA] INCORPORACAO IMOBILIARIA SPE LTDA" at bounding box center [163, 86] width 116 height 14
click at [0, 0] on input "MIRANTE DO [GEOGRAPHIC_DATA] INCORPORACAO IMOBILIARIA SPE LTDA" at bounding box center [0, 0] width 0 height 0
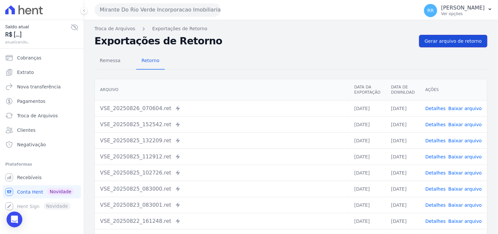
click at [438, 38] on span "Gerar arquivo de retorno" at bounding box center [453, 41] width 57 height 7
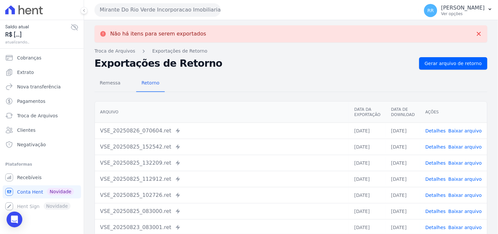
click at [189, 10] on button "Mirante Do Rio Verde Incorporacao Imobiliaria SPE LTDA" at bounding box center [158, 9] width 126 height 13
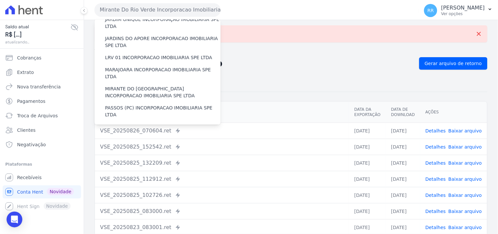
scroll to position [207, 0]
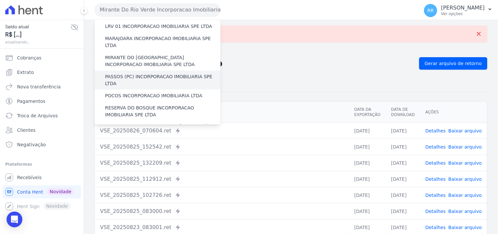
click at [134, 73] on label "PASSOS (PC) INCORPORACAO IMOBILIARIA SPE LTDA" at bounding box center [163, 80] width 116 height 14
click at [0, 0] on input "PASSOS (PC) INCORPORACAO IMOBILIARIA SPE LTDA" at bounding box center [0, 0] width 0 height 0
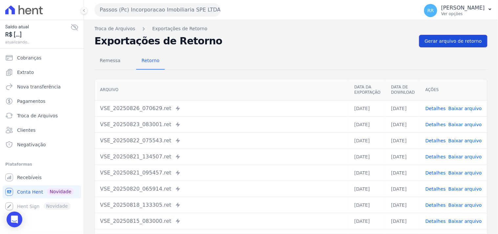
click at [440, 42] on span "Gerar arquivo de retorno" at bounding box center [453, 41] width 57 height 7
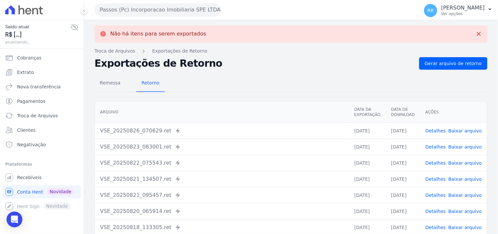
click at [136, 9] on button "Passos (Pc) Incorporacao Imobiliaria SPE LTDA" at bounding box center [158, 9] width 126 height 13
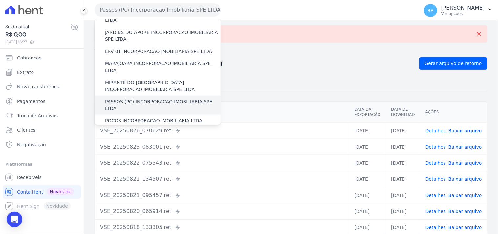
scroll to position [182, 0]
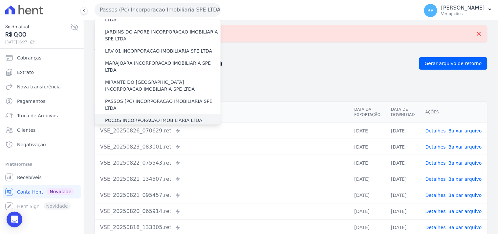
click at [121, 117] on label "POCOS INCORPORACAO IMOBILIARIA LTDA" at bounding box center [153, 120] width 97 height 7
click at [0, 0] on input "POCOS INCORPORACAO IMOBILIARIA LTDA" at bounding box center [0, 0] width 0 height 0
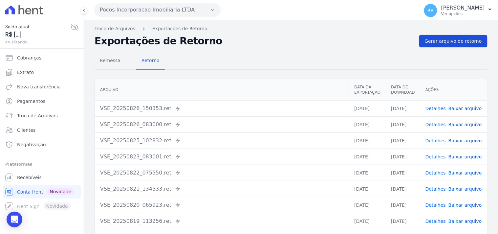
click at [460, 45] on link "Gerar arquivo de retorno" at bounding box center [453, 41] width 68 height 12
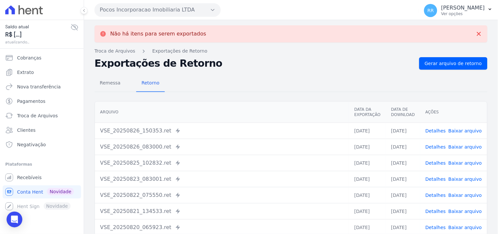
click at [153, 11] on button "Pocos Incorporacao Imobiliaria LTDA" at bounding box center [158, 9] width 126 height 13
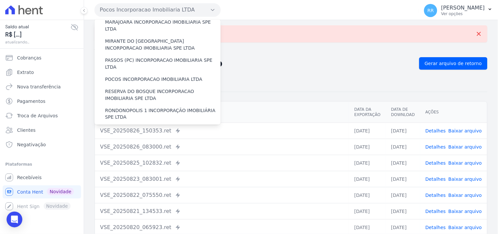
scroll to position [220, 0]
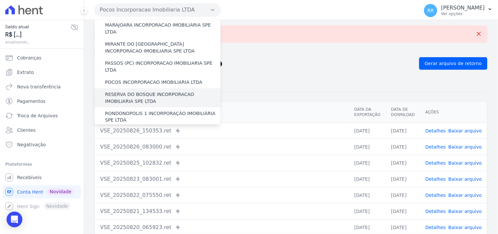
click at [122, 91] on label "RESERVA DO BOSQUE INCORPORACAO IMOBILIARIA SPE LTDA" at bounding box center [163, 98] width 116 height 14
click at [0, 0] on input "RESERVA DO BOSQUE INCORPORACAO IMOBILIARIA SPE LTDA" at bounding box center [0, 0] width 0 height 0
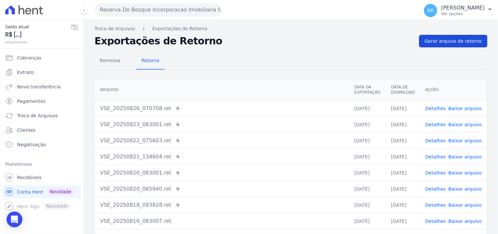
click at [453, 41] on span "Gerar arquivo de retorno" at bounding box center [453, 41] width 57 height 7
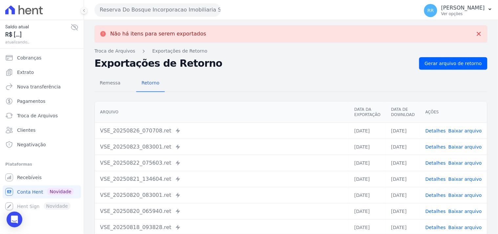
click at [121, 12] on button "Reserva Do Bosque Incorporacao Imobiliaria SPE LTDA" at bounding box center [158, 9] width 126 height 13
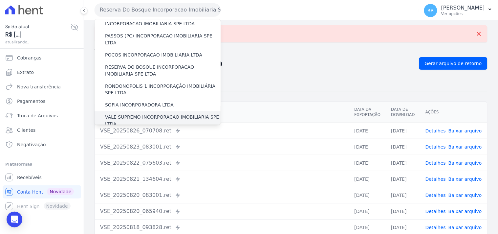
scroll to position [232, 0]
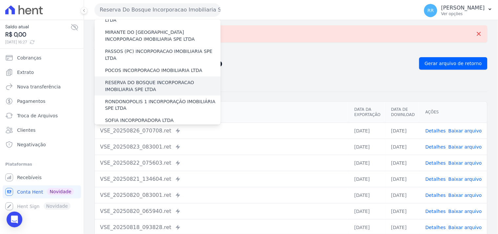
click at [124, 77] on div "RESERVA DO BOSQUE INCORPORACAO IMOBILIARIA SPE LTDA" at bounding box center [158, 86] width 126 height 19
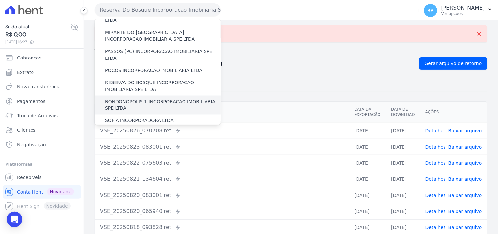
click at [124, 98] on label "RONDONOPOLIS 1 INCORPORAÇÃO IMOBILIÁRIA SPE LTDA" at bounding box center [163, 105] width 116 height 14
click at [0, 0] on input "RONDONOPOLIS 1 INCORPORAÇÃO IMOBILIÁRIA SPE LTDA" at bounding box center [0, 0] width 0 height 0
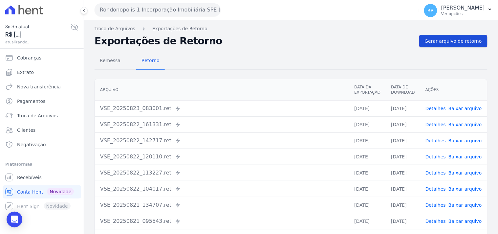
click at [447, 35] on link "Gerar arquivo de retorno" at bounding box center [453, 41] width 68 height 12
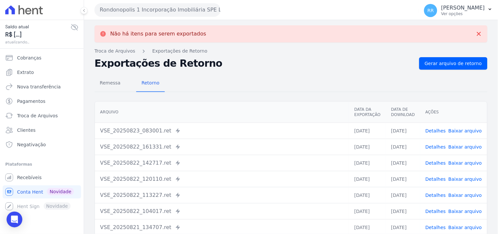
click at [139, 8] on button "Rondonopolis 1 Incorporação Imobiliária SPE LTDA" at bounding box center [158, 9] width 126 height 13
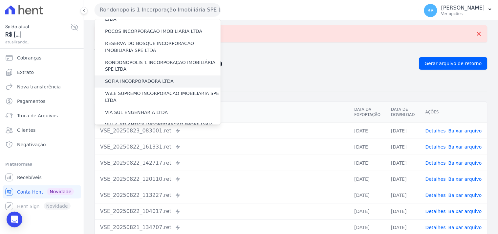
scroll to position [267, 0]
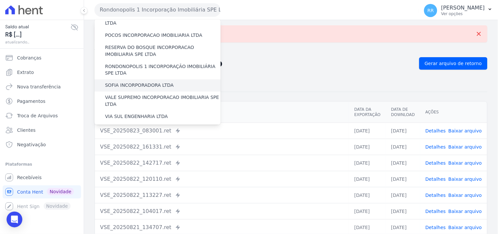
click at [142, 82] on label "SOFIA INCORPORADORA LTDA" at bounding box center [139, 85] width 69 height 7
click at [0, 0] on input "SOFIA INCORPORADORA LTDA" at bounding box center [0, 0] width 0 height 0
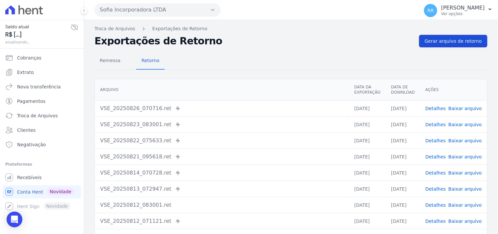
click at [454, 46] on link "Gerar arquivo de retorno" at bounding box center [453, 41] width 68 height 12
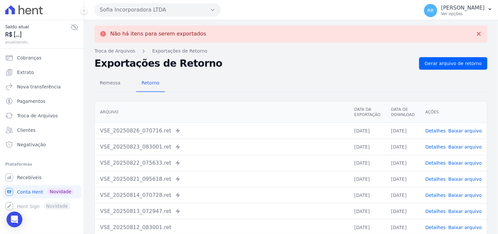
click at [136, 11] on button "Sofia Incorporadora LTDA" at bounding box center [158, 9] width 126 height 13
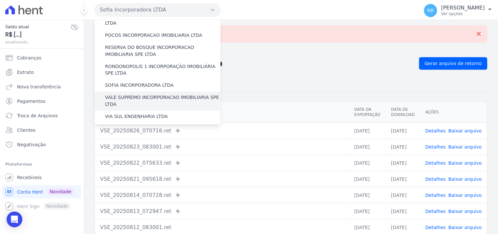
click at [134, 94] on label "VALE SUPREMO INCORPORACAO IMOBILIARIA SPE LTDA" at bounding box center [163, 101] width 116 height 14
click at [0, 0] on input "VALE SUPREMO INCORPORACAO IMOBILIARIA SPE LTDA" at bounding box center [0, 0] width 0 height 0
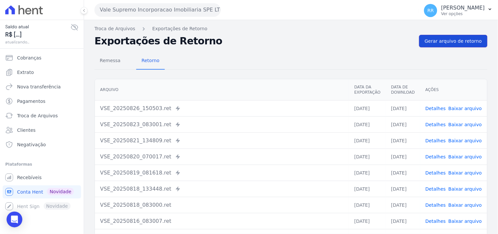
click at [447, 38] on span "Gerar arquivo de retorno" at bounding box center [453, 41] width 57 height 7
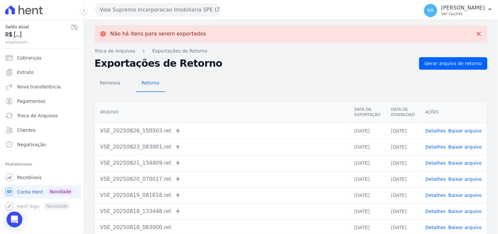
click at [144, 12] on button "Vale Supremo Incorporacao Imobiliaria SPE LTDA" at bounding box center [158, 9] width 126 height 13
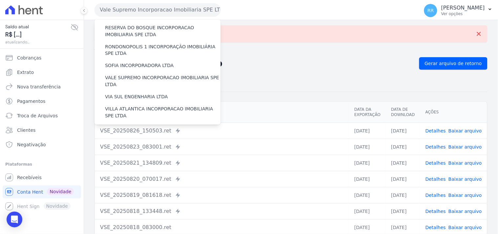
scroll to position [292, 0]
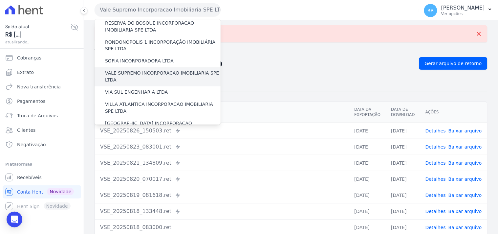
click at [144, 70] on label "VALE SUPREMO INCORPORACAO IMOBILIARIA SPE LTDA" at bounding box center [163, 77] width 116 height 14
click at [0, 0] on input "VALE SUPREMO INCORPORACAO IMOBILIARIA SPE LTDA" at bounding box center [0, 0] width 0 height 0
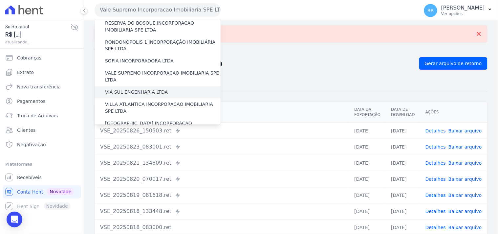
click at [144, 89] on label "VIA SUL ENGENHARIA LTDA" at bounding box center [136, 92] width 63 height 7
click at [0, 0] on input "VIA SUL ENGENHARIA LTDA" at bounding box center [0, 0] width 0 height 0
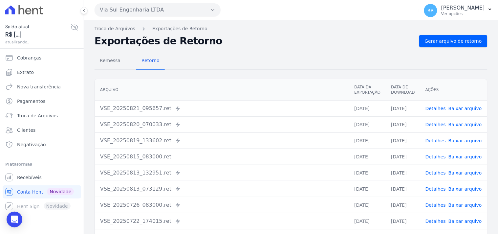
click at [486, 31] on div "Troca de Arquivos Exportações de Retorno Exportações de Retorno Gerar arquivo d…" at bounding box center [291, 155] width 414 height 270
click at [475, 38] on span "Gerar arquivo de retorno" at bounding box center [453, 41] width 57 height 7
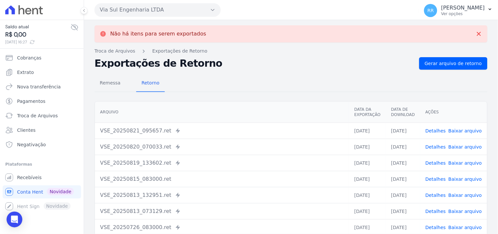
drag, startPoint x: 139, startPoint y: 22, endPoint x: 142, endPoint y: 19, distance: 4.9
click at [139, 22] on div "Não há itens para serem exportados Troca de [GEOGRAPHIC_DATA] Exportações de Re…" at bounding box center [291, 166] width 414 height 292
click at [143, 18] on div "Via Sul Engenharia LTDA Via Sul Engenharia AGUAS DE [GEOGRAPHIC_DATA] INCORPORA…" at bounding box center [256, 10] width 322 height 20
click at [146, 14] on button "Via Sul Engenharia LTDA" at bounding box center [158, 9] width 126 height 13
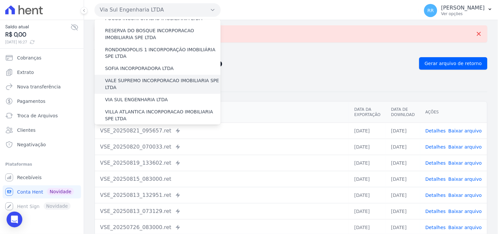
scroll to position [293, 0]
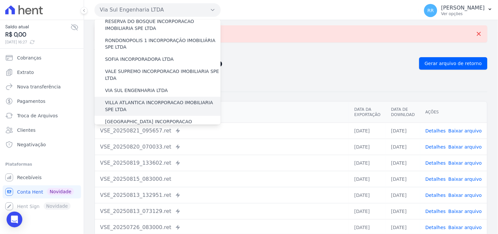
click at [142, 99] on label "VILLA ATLANTICA INCORPORACAO IMOBILIARIA SPE LTDA" at bounding box center [163, 106] width 116 height 14
click at [0, 0] on input "VILLA ATLANTICA INCORPORACAO IMOBILIARIA SPE LTDA" at bounding box center [0, 0] width 0 height 0
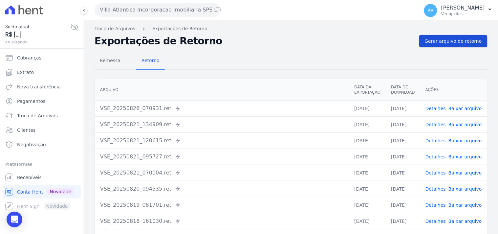
click at [432, 42] on span "Gerar arquivo de retorno" at bounding box center [453, 41] width 57 height 7
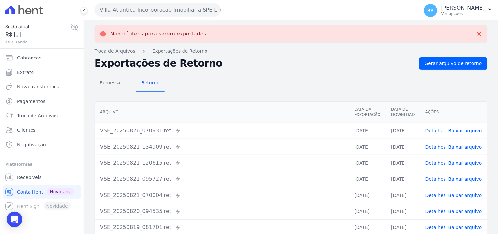
click at [126, 11] on button "Villa Atlantica Incorporacao Imobiliaria SPE LTDA" at bounding box center [158, 9] width 126 height 13
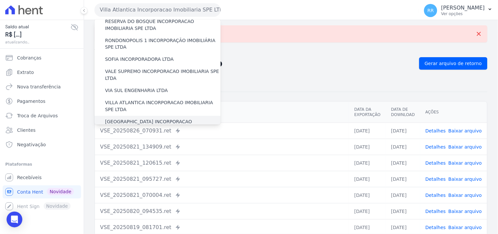
click at [125, 119] on label "[GEOGRAPHIC_DATA] INCORPORACAO IMOBILIARIA SPE LTDA" at bounding box center [163, 126] width 116 height 14
click at [0, 0] on input "[GEOGRAPHIC_DATA] INCORPORACAO IMOBILIARIA SPE LTDA" at bounding box center [0, 0] width 0 height 0
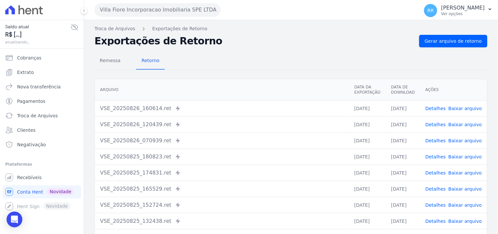
click at [456, 48] on div "Remessa Retorno [GEOGRAPHIC_DATA] Data da Exportação Data de Download Ações VSE…" at bounding box center [291, 165] width 393 height 237
click at [457, 43] on span "Gerar arquivo de retorno" at bounding box center [453, 41] width 57 height 7
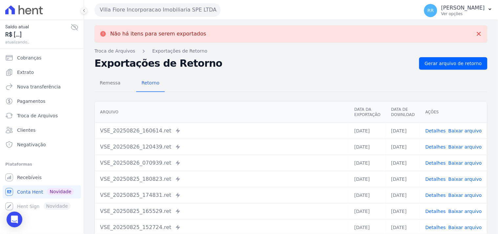
click at [141, 11] on button "Villa Fiore Incorporacao Imobiliaria SPE LTDA" at bounding box center [158, 9] width 126 height 13
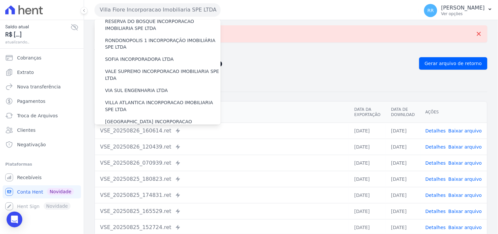
click at [137, 138] on label "VILLA TROPICAL INCORPORAÇÃO IMOBILIÁRIA SPE LTDA" at bounding box center [163, 145] width 116 height 14
click at [0, 0] on input "VILLA TROPICAL INCORPORAÇÃO IMOBILIÁRIA SPE LTDA" at bounding box center [0, 0] width 0 height 0
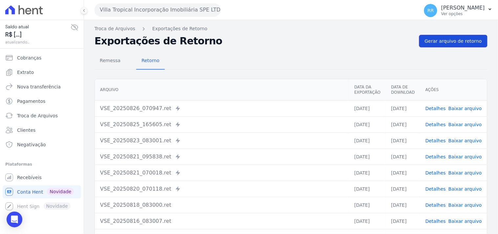
click at [449, 47] on link "Gerar arquivo de retorno" at bounding box center [453, 41] width 68 height 12
click at [455, 43] on span "Gerar arquivo de retorno" at bounding box center [453, 41] width 57 height 7
click at [213, 53] on div "Remessa Retorno" at bounding box center [291, 61] width 393 height 17
click at [312, 45] on h2 "Exportações de Retorno" at bounding box center [255, 40] width 320 height 9
click at [304, 87] on th "Arquivo" at bounding box center [222, 89] width 254 height 21
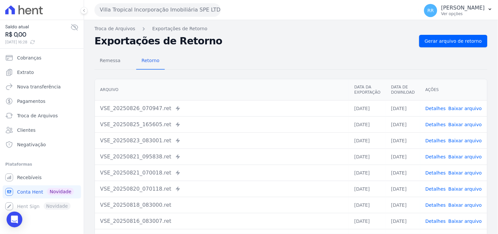
click at [306, 69] on div "Remessa Retorno" at bounding box center [291, 61] width 393 height 17
click at [354, 48] on div "Remessa Retorno [GEOGRAPHIC_DATA] Data da Exportação Data de Download Ações VSE…" at bounding box center [291, 165] width 393 height 237
click at [350, 37] on h2 "Exportações de Retorno" at bounding box center [255, 40] width 320 height 9
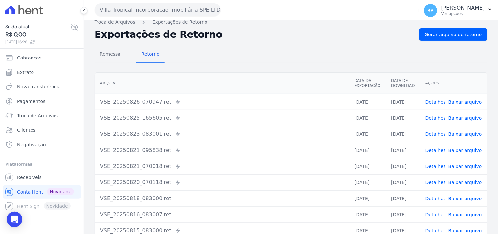
scroll to position [0, 0]
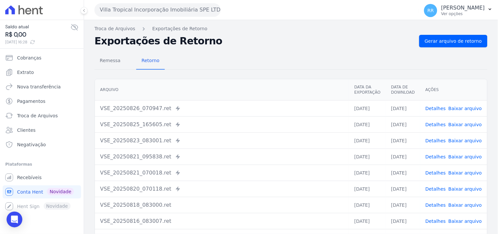
click at [300, 69] on div "Remessa Retorno" at bounding box center [291, 61] width 393 height 17
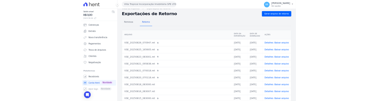
scroll to position [12, 0]
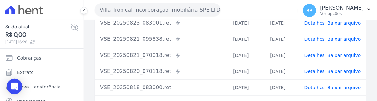
scroll to position [121, 0]
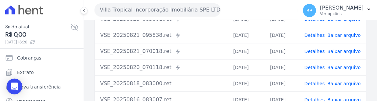
click at [371, 24] on div "Arquivo Data da Exportação Data de Download Ações VSE_20250826_070947.ret Envia…" at bounding box center [230, 49] width 293 height 188
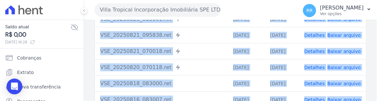
click at [371, 24] on div "Arquivo Data da Exportação Data de Download Ações VSE_20250826_070947.ret Envia…" at bounding box center [230, 49] width 293 height 188
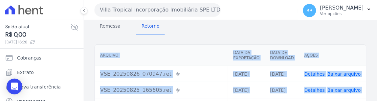
scroll to position [0, 0]
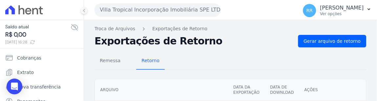
click at [243, 58] on div "Remessa Retorno" at bounding box center [231, 61] width 272 height 17
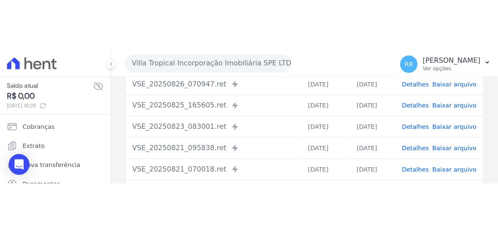
scroll to position [77, 0]
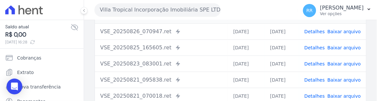
click at [240, 9] on div "Villa Tropical Incorporação Imobiliária SPE LTDA Via Sul Engenharia AGUAS DE [G…" at bounding box center [195, 10] width 201 height 20
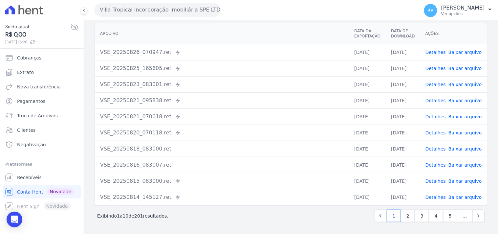
scroll to position [56, 0]
click at [160, 7] on button "Villa Tropical Incorporação Imobiliária SPE LTDA" at bounding box center [158, 9] width 126 height 13
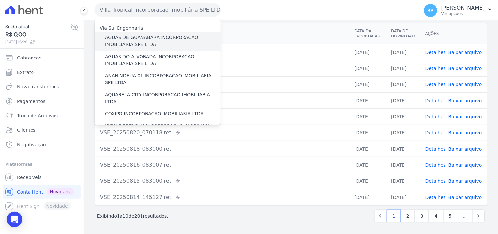
click at [147, 34] on label "AGUAS DE GUANABARA INCORPORACAO IMOBILIARIA SPE LTDA" at bounding box center [163, 41] width 116 height 14
click at [0, 0] on input "AGUAS DE GUANABARA INCORPORACAO IMOBILIARIA SPE LTDA" at bounding box center [0, 0] width 0 height 0
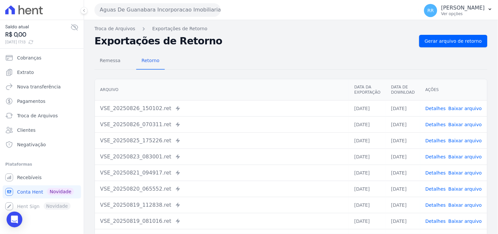
click at [205, 42] on h2 "Exportações de Retorno" at bounding box center [255, 40] width 320 height 9
click at [422, 46] on link "Gerar arquivo de retorno" at bounding box center [453, 41] width 68 height 12
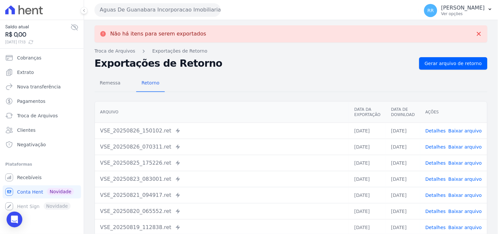
click at [198, 11] on button "Aguas De Guanabara Incorporacao Imobiliaria SPE LTDA" at bounding box center [158, 9] width 126 height 13
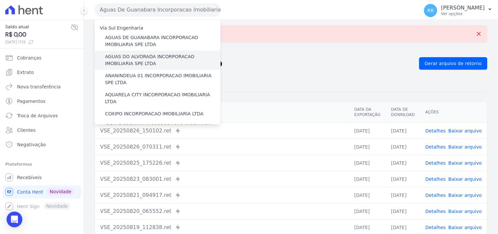
click at [150, 54] on label "AGUAS DO ALVORADA INCORPORACAO IMOBILIARIA SPE LTDA" at bounding box center [163, 60] width 116 height 14
click at [0, 0] on input "AGUAS DO ALVORADA INCORPORACAO IMOBILIARIA SPE LTDA" at bounding box center [0, 0] width 0 height 0
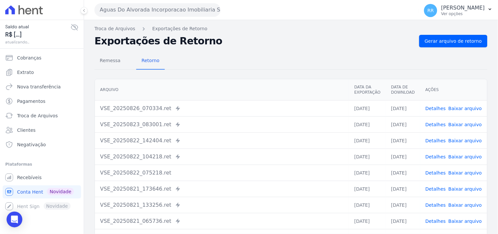
click at [448, 48] on div "Remessa Retorno [GEOGRAPHIC_DATA] Data da Exportação Data de Download Ações VSE…" at bounding box center [291, 165] width 393 height 237
click at [449, 43] on span "Gerar arquivo de retorno" at bounding box center [453, 41] width 57 height 7
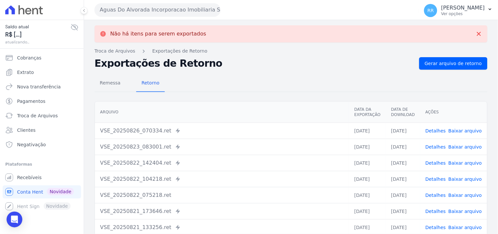
click at [171, 9] on button "Aguas Do Alvorada Incorporacao Imobiliaria SPE LTDA" at bounding box center [158, 9] width 126 height 13
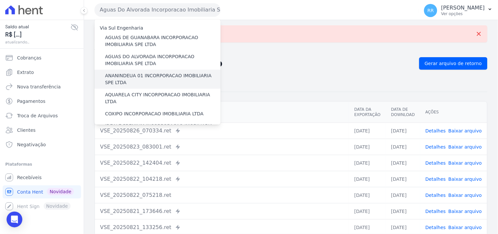
click at [127, 76] on label "ANANINDEUA 01 INCORPORACAO IMOBILIARIA SPE LTDA" at bounding box center [163, 79] width 116 height 14
click at [0, 0] on input "ANANINDEUA 01 INCORPORACAO IMOBILIARIA SPE LTDA" at bounding box center [0, 0] width 0 height 0
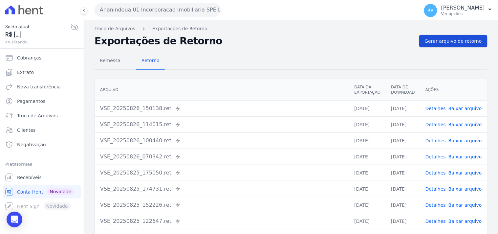
click at [450, 46] on link "Gerar arquivo de retorno" at bounding box center [453, 41] width 68 height 12
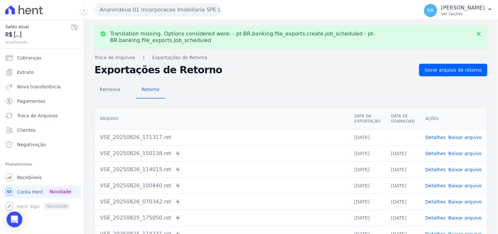
click at [468, 135] on link "Baixar arquivo" at bounding box center [465, 137] width 33 height 5
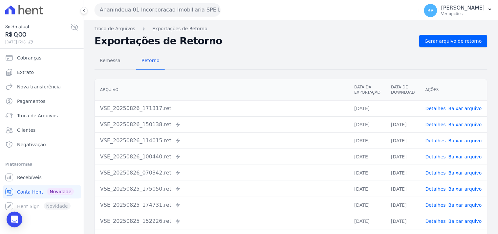
click at [324, 68] on div "Remessa Retorno" at bounding box center [291, 61] width 393 height 17
click at [173, 10] on button "Ananindeua 01 Incorporacao Imobiliaria SPE LTDA" at bounding box center [158, 9] width 126 height 13
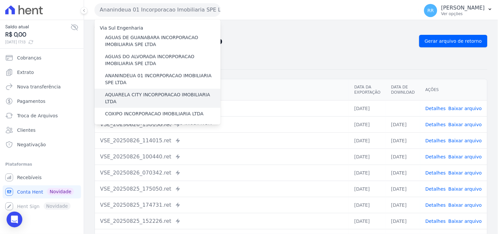
click at [127, 91] on label "AQUARELA CITY INCORPORACAO IMOBILIARIA LTDA" at bounding box center [163, 98] width 116 height 14
click at [0, 0] on input "AQUARELA CITY INCORPORACAO IMOBILIARIA LTDA" at bounding box center [0, 0] width 0 height 0
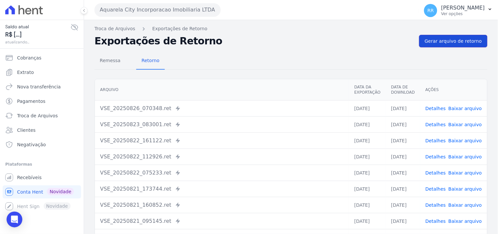
click at [438, 39] on span "Gerar arquivo de retorno" at bounding box center [453, 41] width 57 height 7
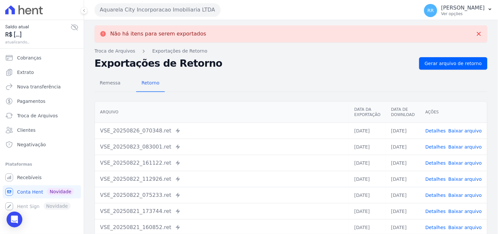
click at [174, 18] on div "Aquarela City Incorporacao Imobiliaria LTDA Via Sul Engenharia AGUAS DE [GEOGRA…" at bounding box center [256, 10] width 322 height 20
click at [175, 14] on button "Aquarela City Incorporacao Imobiliaria LTDA" at bounding box center [158, 9] width 126 height 13
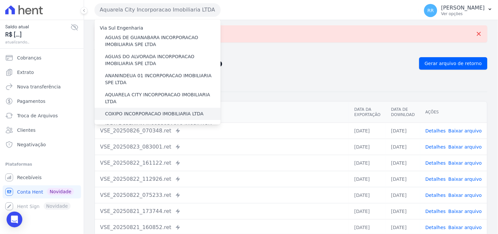
click at [137, 110] on label "COXIPO INCORPORACAO IMOBILIARIA LTDA" at bounding box center [154, 113] width 99 height 7
click at [0, 0] on input "COXIPO INCORPORACAO IMOBILIARIA LTDA" at bounding box center [0, 0] width 0 height 0
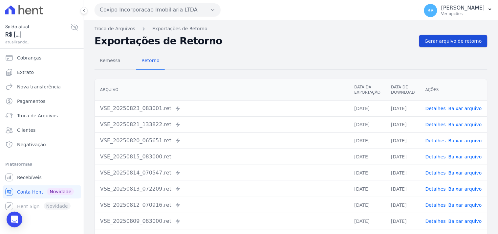
click at [443, 40] on span "Gerar arquivo de retorno" at bounding box center [453, 41] width 57 height 7
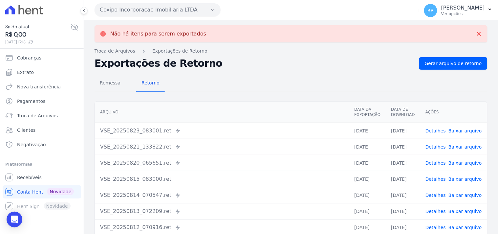
click at [134, 9] on button "Coxipo Incorporacao Imobiliaria LTDA" at bounding box center [158, 9] width 126 height 13
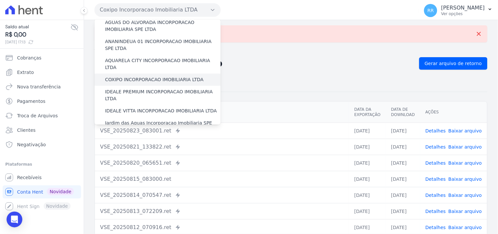
scroll to position [36, 0]
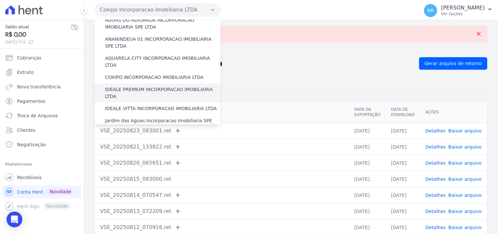
click at [128, 86] on label "IDEALE PREMIUM INCORPORACAO IMOBILIARIA LTDA" at bounding box center [163, 93] width 116 height 14
click at [0, 0] on input "IDEALE PREMIUM INCORPORACAO IMOBILIARIA LTDA" at bounding box center [0, 0] width 0 height 0
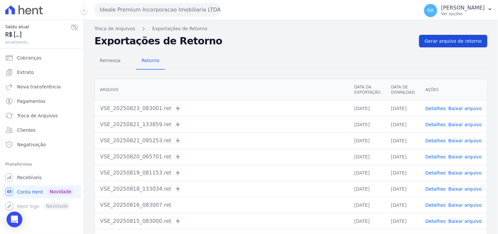
click at [436, 41] on span "Gerar arquivo de retorno" at bounding box center [453, 41] width 57 height 7
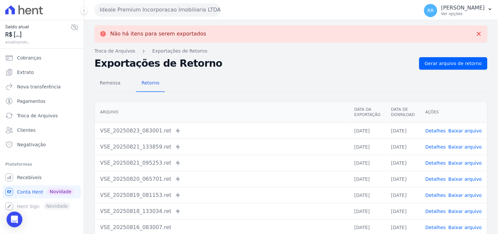
click at [129, 11] on button "Ideale Premium Incorporacao Imobiliaria LTDA" at bounding box center [158, 9] width 126 height 13
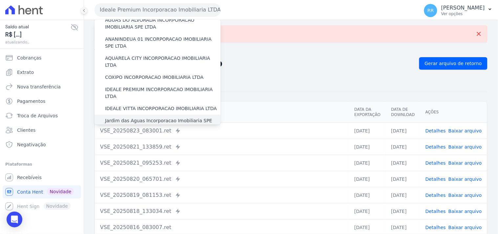
click at [133, 117] on label "Jardim das Aguas Incorporacao Imobiliaria SPE LTDA" at bounding box center [163, 124] width 116 height 14
click at [0, 0] on input "Jardim das Aguas Incorporacao Imobiliaria SPE LTDA" at bounding box center [0, 0] width 0 height 0
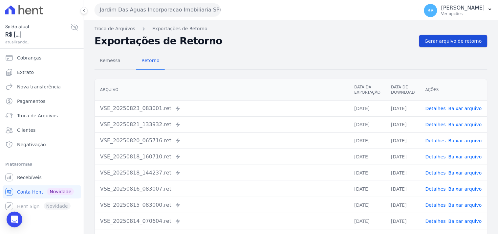
click at [442, 44] on link "Gerar arquivo de retorno" at bounding box center [453, 41] width 68 height 12
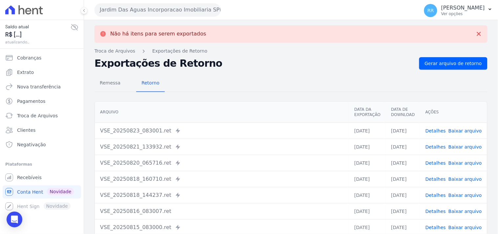
click at [140, 9] on button "Jardim Das Aguas Incorporacao Imobiliaria SPE LTDA" at bounding box center [158, 9] width 126 height 13
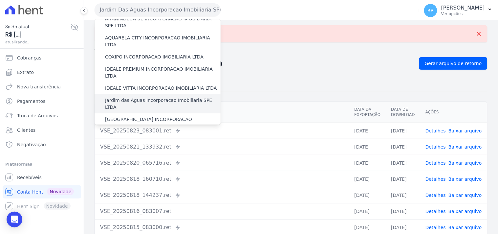
scroll to position [61, 0]
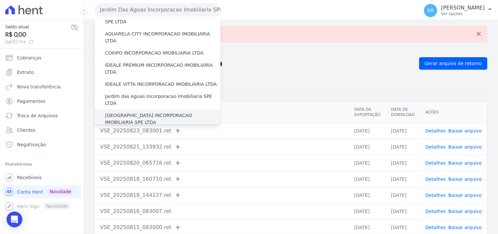
click at [126, 112] on label "[GEOGRAPHIC_DATA] INCORPORACAO IMOBILIARIA SPE LTDA" at bounding box center [163, 119] width 116 height 14
click at [0, 0] on input "[GEOGRAPHIC_DATA] INCORPORACAO IMOBILIARIA SPE LTDA" at bounding box center [0, 0] width 0 height 0
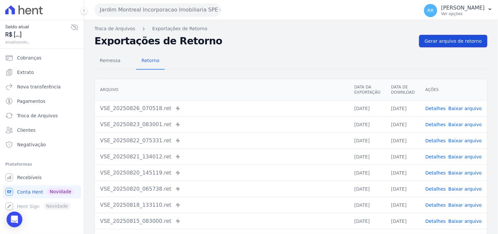
click at [461, 44] on link "Gerar arquivo de retorno" at bounding box center [453, 41] width 68 height 12
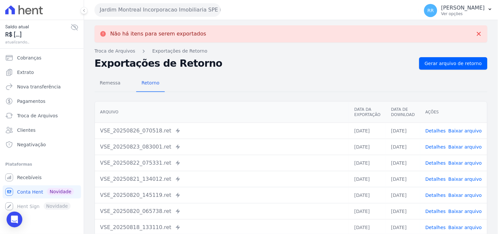
click at [143, 10] on button "Jardim Montreal Incorporacao Imobiliaria SPE LTDA" at bounding box center [158, 9] width 126 height 13
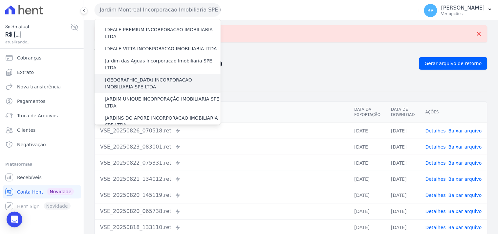
scroll to position [97, 0]
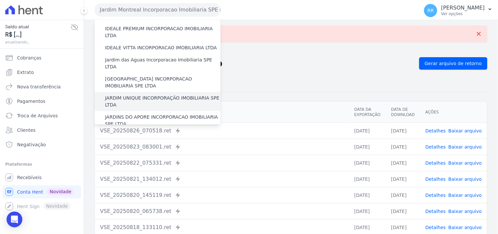
click at [133, 95] on label "JARDIM UNIQUE INCORPORAÇÃO IMOBILIARIA SPE LTDA" at bounding box center [163, 102] width 116 height 14
click at [0, 0] on input "JARDIM UNIQUE INCORPORAÇÃO IMOBILIARIA SPE LTDA" at bounding box center [0, 0] width 0 height 0
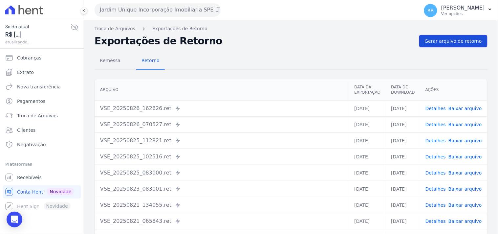
click at [448, 47] on link "Gerar arquivo de retorno" at bounding box center [453, 41] width 68 height 12
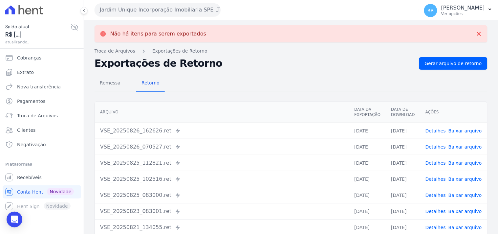
click at [127, 9] on button "Jardim Unique Incorporação Imobiliaria SPE LTDA" at bounding box center [158, 9] width 126 height 13
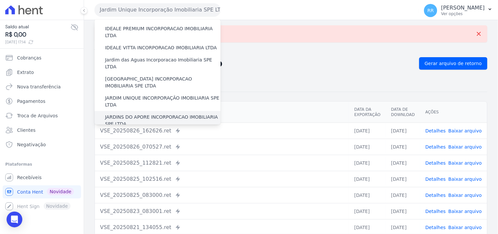
click at [135, 114] on label "JARDINS DO APORE INCORPORACAO IMOBILIARIA SPE LTDA" at bounding box center [163, 121] width 116 height 14
click at [0, 0] on input "JARDINS DO APORE INCORPORACAO IMOBILIARIA SPE LTDA" at bounding box center [0, 0] width 0 height 0
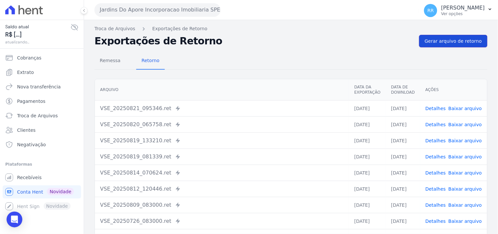
click at [442, 38] on span "Gerar arquivo de retorno" at bounding box center [453, 41] width 57 height 7
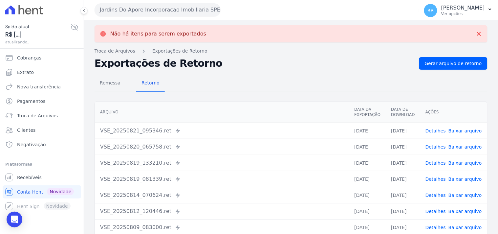
click at [142, 11] on button "Jardins Do Apore Incorporacao Imobiliaria SPE LTDA" at bounding box center [158, 9] width 126 height 13
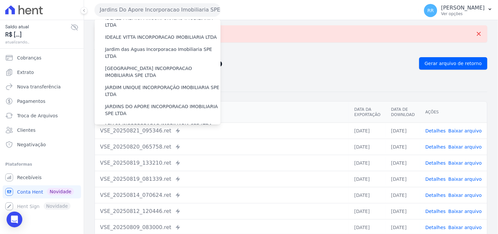
scroll to position [109, 0]
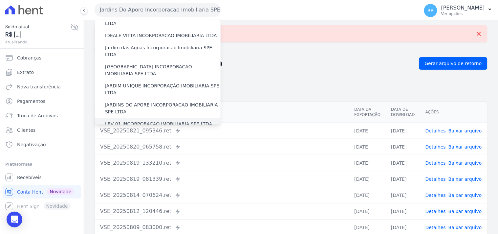
click at [125, 121] on label "LRV 01 INCORPORACAO IMOBILIARIA SPE LTDA" at bounding box center [158, 124] width 107 height 7
click at [0, 0] on input "LRV 01 INCORPORACAO IMOBILIARIA SPE LTDA" at bounding box center [0, 0] width 0 height 0
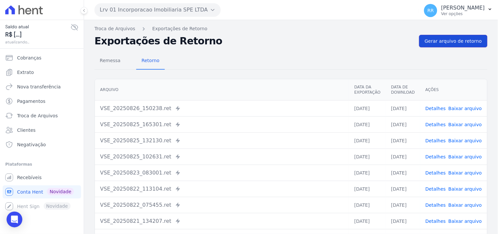
click at [452, 45] on link "Gerar arquivo de retorno" at bounding box center [453, 41] width 68 height 12
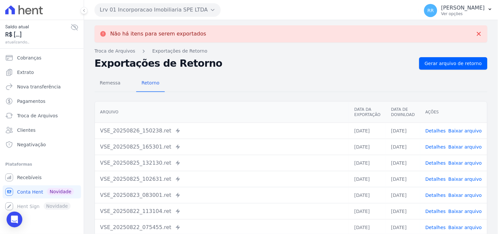
click at [150, 14] on button "Lrv 01 Incorporacao Imobiliaria SPE LTDA" at bounding box center [158, 9] width 126 height 13
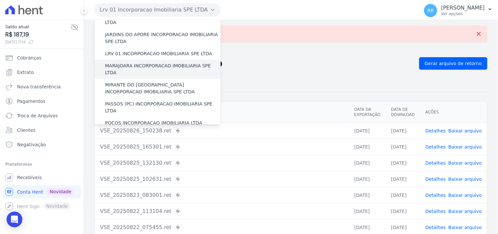
scroll to position [170, 0]
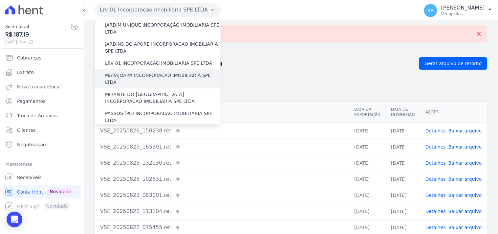
click at [125, 72] on label "MARAJOARA INCORPORACAO IMOBILIARIA SPE LTDA" at bounding box center [163, 79] width 116 height 14
click at [0, 0] on input "MARAJOARA INCORPORACAO IMOBILIARIA SPE LTDA" at bounding box center [0, 0] width 0 height 0
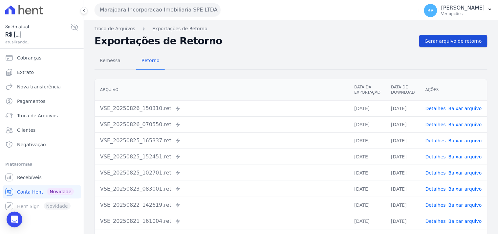
click at [444, 39] on span "Gerar arquivo de retorno" at bounding box center [453, 41] width 57 height 7
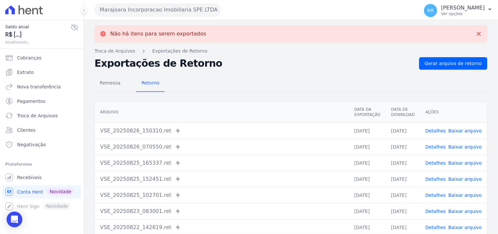
click at [149, 11] on button "Marajoara Incorporacao Imobiliaria SPE LTDA" at bounding box center [158, 9] width 126 height 13
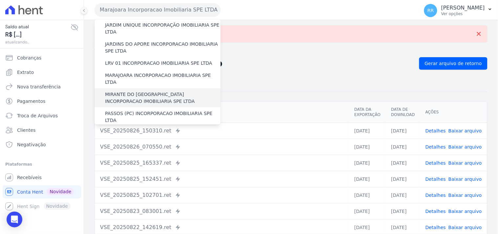
click at [125, 91] on label "MIRANTE DO [GEOGRAPHIC_DATA] INCORPORACAO IMOBILIARIA SPE LTDA" at bounding box center [163, 98] width 116 height 14
click at [0, 0] on input "MIRANTE DO [GEOGRAPHIC_DATA] INCORPORACAO IMOBILIARIA SPE LTDA" at bounding box center [0, 0] width 0 height 0
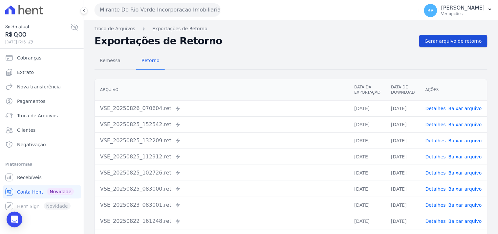
click at [443, 40] on span "Gerar arquivo de retorno" at bounding box center [453, 41] width 57 height 7
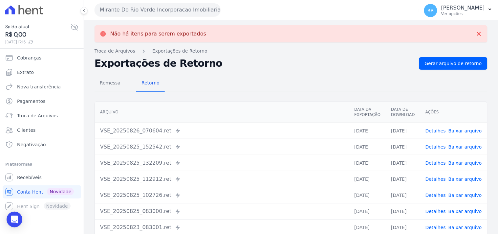
click at [140, 9] on button "Mirante Do Rio Verde Incorporacao Imobiliaria SPE LTDA" at bounding box center [158, 9] width 126 height 13
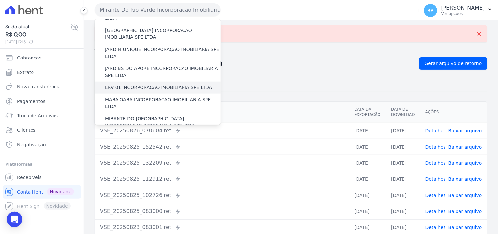
scroll to position [158, 0]
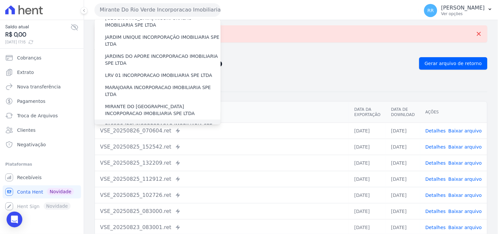
click at [124, 122] on label "PASSOS (PC) INCORPORACAO IMOBILIARIA SPE LTDA" at bounding box center [163, 129] width 116 height 14
click at [0, 0] on input "PASSOS (PC) INCORPORACAO IMOBILIARIA SPE LTDA" at bounding box center [0, 0] width 0 height 0
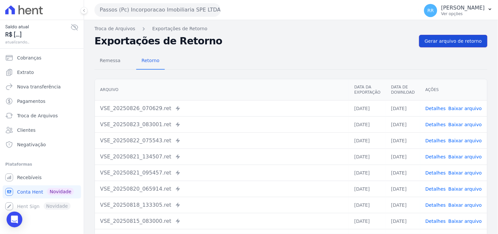
click at [478, 40] on link "Gerar arquivo de retorno" at bounding box center [453, 41] width 68 height 12
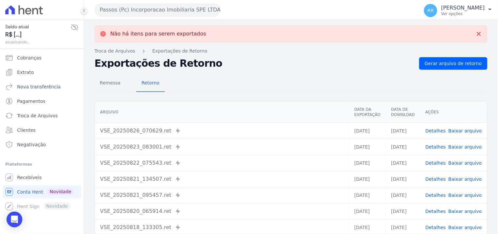
click at [139, 15] on button "Passos (Pc) Incorporacao Imobiliaria SPE LTDA" at bounding box center [158, 9] width 126 height 13
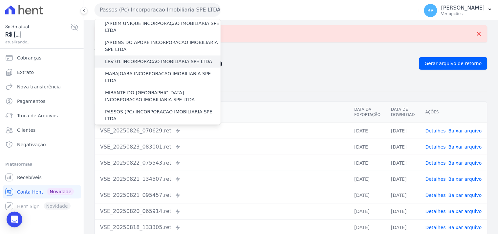
scroll to position [182, 0]
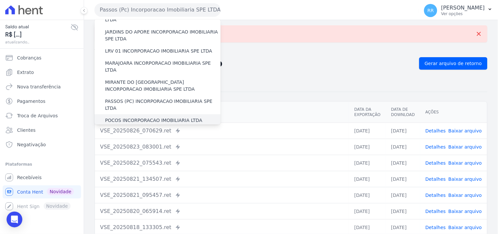
click at [127, 117] on label "POCOS INCORPORACAO IMOBILIARIA LTDA" at bounding box center [153, 120] width 97 height 7
click at [0, 0] on input "POCOS INCORPORACAO IMOBILIARIA LTDA" at bounding box center [0, 0] width 0 height 0
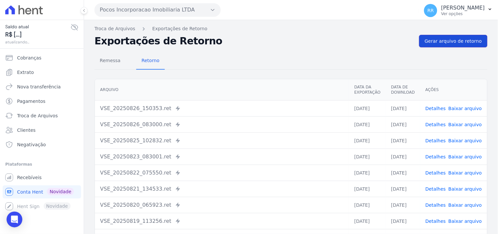
click at [447, 36] on link "Gerar arquivo de retorno" at bounding box center [453, 41] width 68 height 12
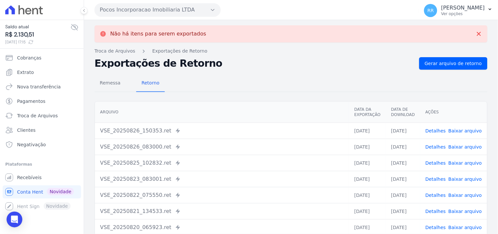
click at [153, 15] on button "Pocos Incorporacao Imobiliaria LTDA" at bounding box center [158, 9] width 126 height 13
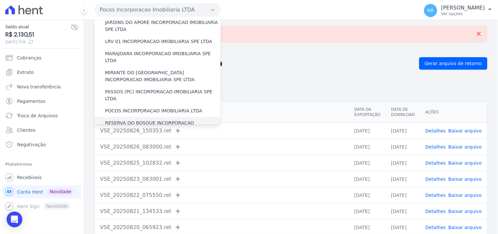
scroll to position [194, 0]
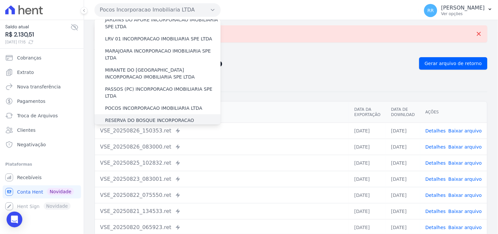
click at [138, 117] on label "RESERVA DO BOSQUE INCORPORACAO IMOBILIARIA SPE LTDA" at bounding box center [163, 124] width 116 height 14
click at [0, 0] on input "RESERVA DO BOSQUE INCORPORACAO IMOBILIARIA SPE LTDA" at bounding box center [0, 0] width 0 height 0
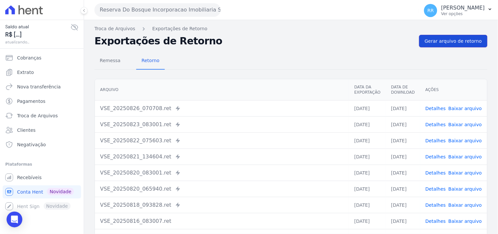
click at [455, 47] on link "Gerar arquivo de retorno" at bounding box center [453, 41] width 68 height 12
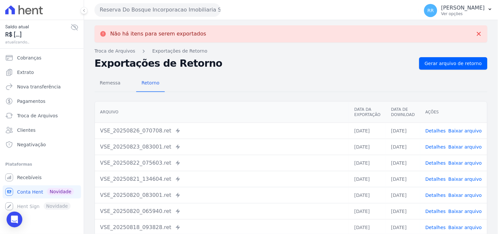
click at [118, 18] on div "Reserva Do Bosque Incorporacao Imobiliaria SPE LTDA Via Sul Engenharia AGUAS DE…" at bounding box center [256, 10] width 322 height 20
click at [121, 13] on button "Reserva Do Bosque Incorporacao Imobiliaria SPE LTDA" at bounding box center [158, 9] width 126 height 13
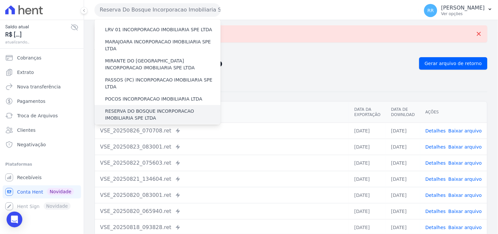
scroll to position [219, 0]
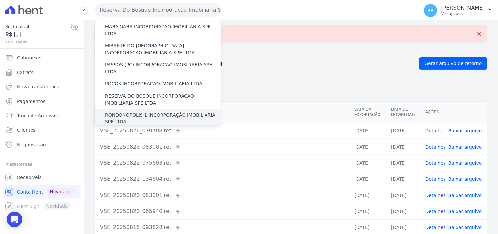
click at [128, 112] on label "RONDONOPOLIS 1 INCORPORAÇÃO IMOBILIÁRIA SPE LTDA" at bounding box center [163, 119] width 116 height 14
click at [0, 0] on input "RONDONOPOLIS 1 INCORPORAÇÃO IMOBILIÁRIA SPE LTDA" at bounding box center [0, 0] width 0 height 0
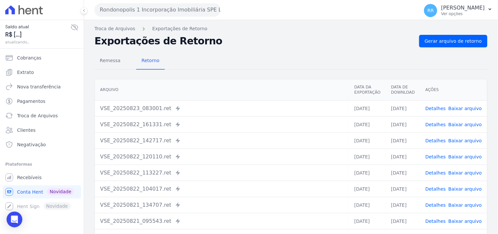
click at [439, 50] on div "Remessa Retorno [GEOGRAPHIC_DATA] Data da Exportação Data de Download Ações VSE…" at bounding box center [291, 165] width 393 height 237
click at [446, 40] on span "Gerar arquivo de retorno" at bounding box center [453, 41] width 57 height 7
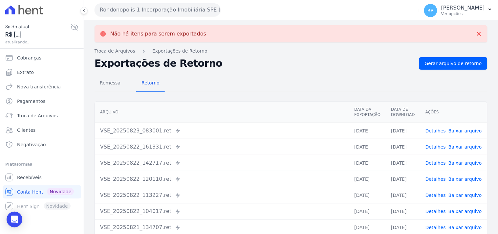
click at [118, 8] on button "Rondonopolis 1 Incorporação Imobiliária SPE LTDA" at bounding box center [158, 9] width 126 height 13
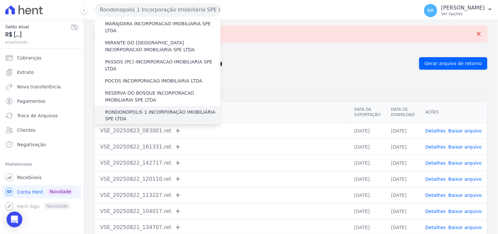
scroll to position [231, 0]
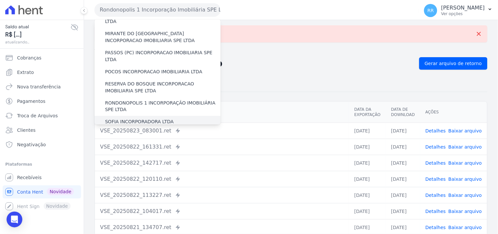
click at [127, 119] on label "SOFIA INCORPORADORA LTDA" at bounding box center [139, 122] width 69 height 7
click at [0, 0] on input "SOFIA INCORPORADORA LTDA" at bounding box center [0, 0] width 0 height 0
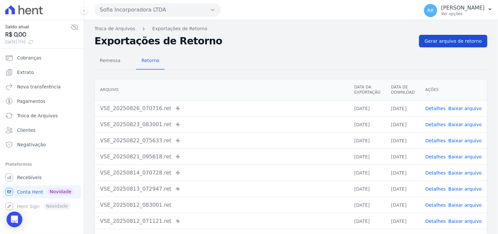
click at [448, 38] on span "Gerar arquivo de retorno" at bounding box center [453, 41] width 57 height 7
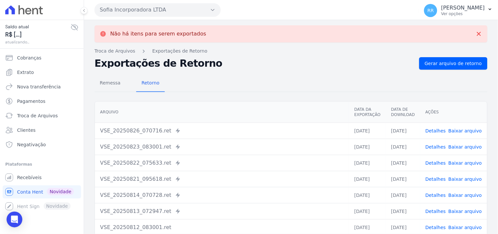
click at [157, 12] on button "Sofia Incorporadora LTDA" at bounding box center [158, 9] width 126 height 13
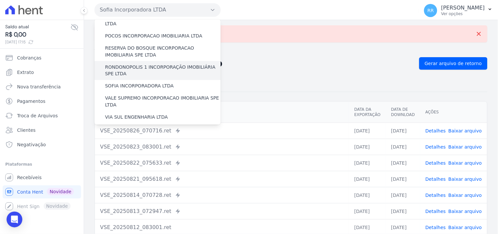
scroll to position [267, 0]
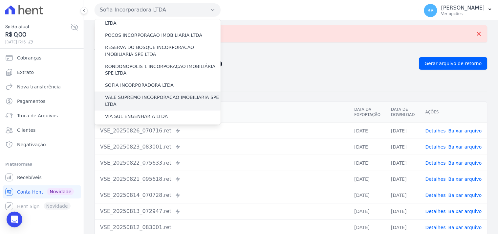
click at [125, 94] on label "VALE SUPREMO INCORPORACAO IMOBILIARIA SPE LTDA" at bounding box center [163, 101] width 116 height 14
click at [0, 0] on input "VALE SUPREMO INCORPORACAO IMOBILIARIA SPE LTDA" at bounding box center [0, 0] width 0 height 0
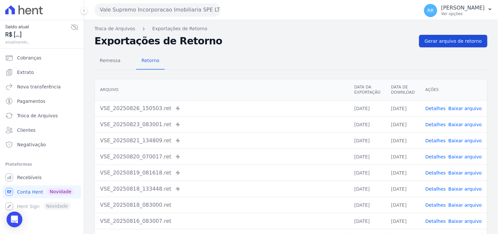
click at [440, 40] on span "Gerar arquivo de retorno" at bounding box center [453, 41] width 57 height 7
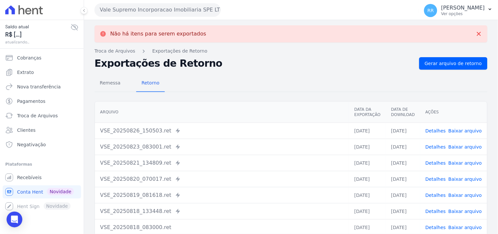
click at [139, 8] on button "Vale Supremo Incorporacao Imobiliaria SPE LTDA" at bounding box center [158, 9] width 126 height 13
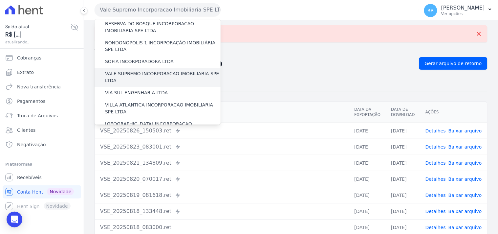
scroll to position [293, 0]
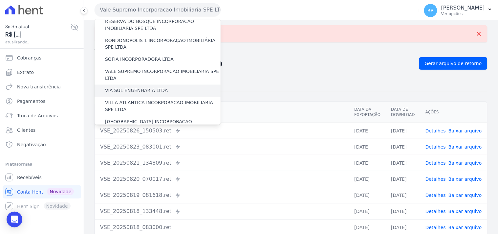
click at [131, 87] on label "VIA SUL ENGENHARIA LTDA" at bounding box center [136, 90] width 63 height 7
click at [0, 0] on input "VIA SUL ENGENHARIA LTDA" at bounding box center [0, 0] width 0 height 0
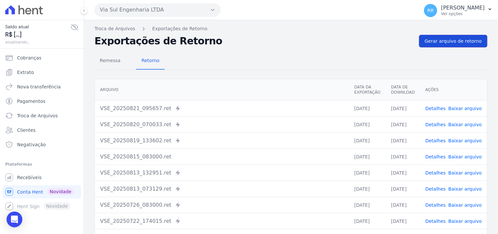
click at [463, 44] on span "Gerar arquivo de retorno" at bounding box center [453, 41] width 57 height 7
click at [231, 76] on div "Arquivo Data da Exportação Data de Download Ações VSE_20250821_095657.ret Envia…" at bounding box center [291, 170] width 414 height 188
click at [151, 8] on button "Via Sul Engenharia LTDA" at bounding box center [158, 9] width 126 height 13
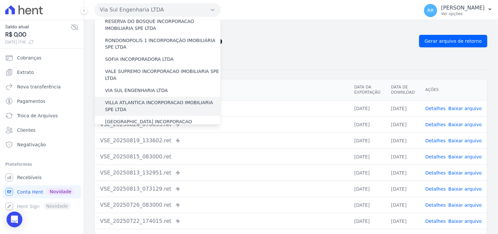
click at [144, 99] on label "VILLA ATLANTICA INCORPORACAO IMOBILIARIA SPE LTDA" at bounding box center [163, 106] width 116 height 14
click at [0, 0] on input "VILLA ATLANTICA INCORPORACAO IMOBILIARIA SPE LTDA" at bounding box center [0, 0] width 0 height 0
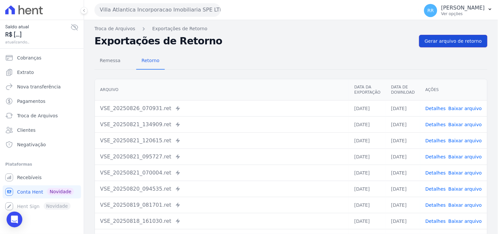
click at [441, 39] on span "Gerar arquivo de retorno" at bounding box center [453, 41] width 57 height 7
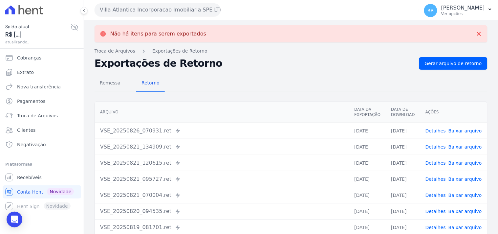
click at [127, 9] on button "Villa Atlantica Incorporacao Imobiliaria SPE LTDA" at bounding box center [158, 9] width 126 height 13
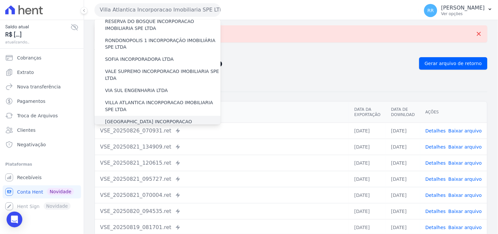
click at [146, 119] on label "[GEOGRAPHIC_DATA] INCORPORACAO IMOBILIARIA SPE LTDA" at bounding box center [163, 126] width 116 height 14
click at [0, 0] on input "[GEOGRAPHIC_DATA] INCORPORACAO IMOBILIARIA SPE LTDA" at bounding box center [0, 0] width 0 height 0
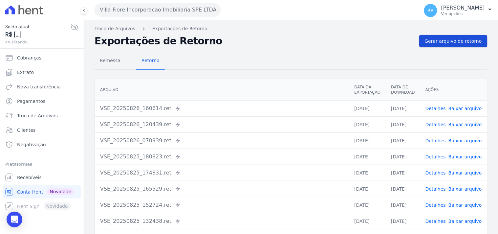
click at [437, 44] on span "Gerar arquivo de retorno" at bounding box center [453, 41] width 57 height 7
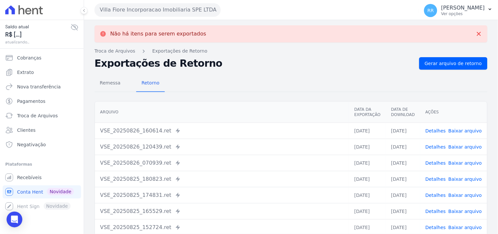
click at [113, 11] on button "Villa Fiore Incorporacao Imobiliaria SPE LTDA" at bounding box center [158, 9] width 126 height 13
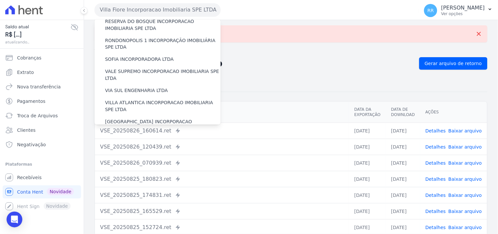
click at [126, 138] on label "VILLA TROPICAL INCORPORAÇÃO IMOBILIÁRIA SPE LTDA" at bounding box center [163, 145] width 116 height 14
click at [0, 0] on input "VILLA TROPICAL INCORPORAÇÃO IMOBILIÁRIA SPE LTDA" at bounding box center [0, 0] width 0 height 0
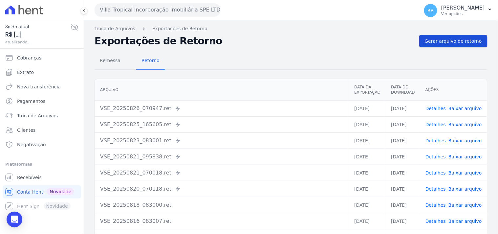
click at [450, 43] on span "Gerar arquivo de retorno" at bounding box center [453, 41] width 57 height 7
click at [332, 53] on div "Remessa Retorno" at bounding box center [291, 61] width 393 height 17
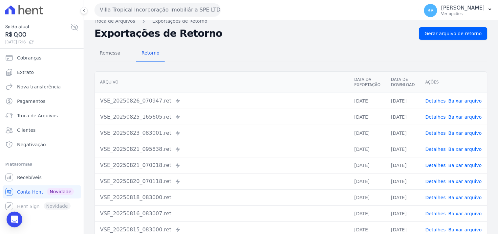
scroll to position [0, 0]
